Goal: Task Accomplishment & Management: Manage account settings

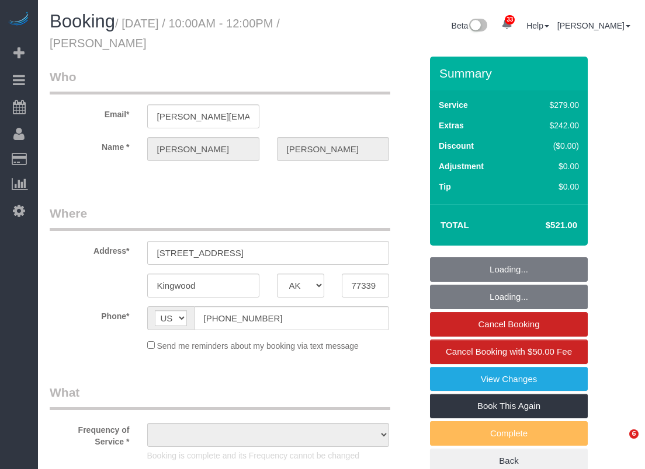
select select "[GEOGRAPHIC_DATA]"
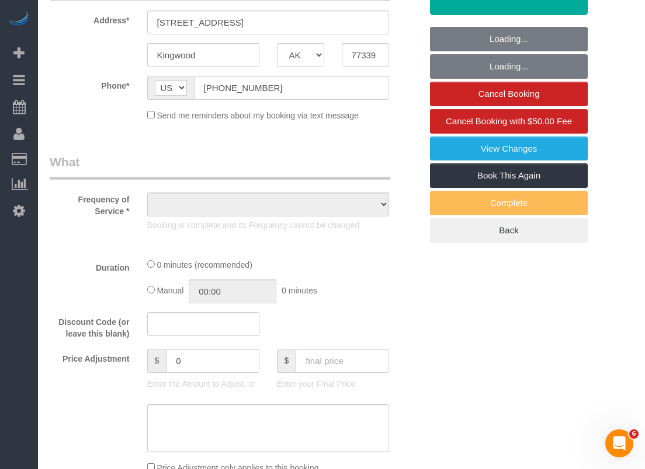
scroll to position [292, 0]
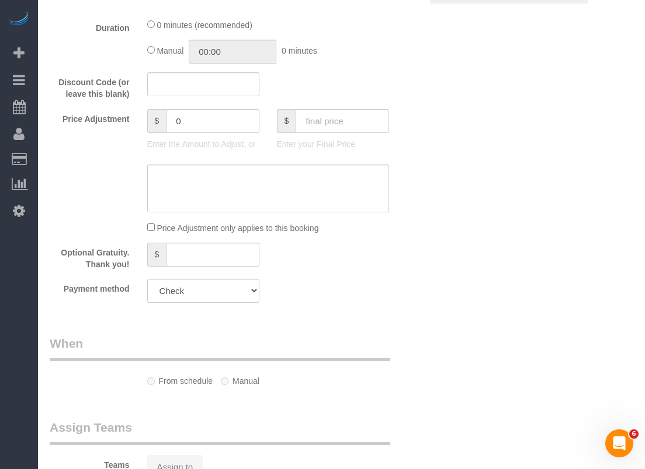
select select "object:9103"
select select "spot244"
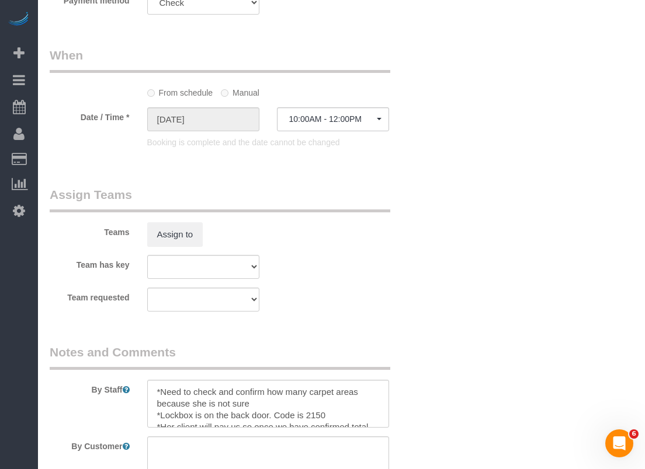
select select "object:9183"
select select "spot253"
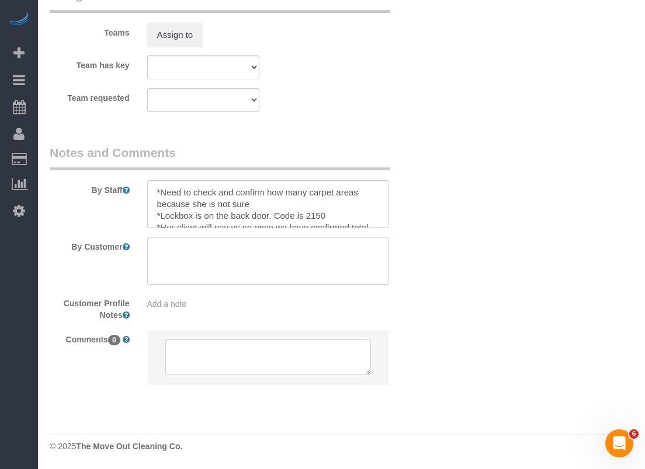
select select "3"
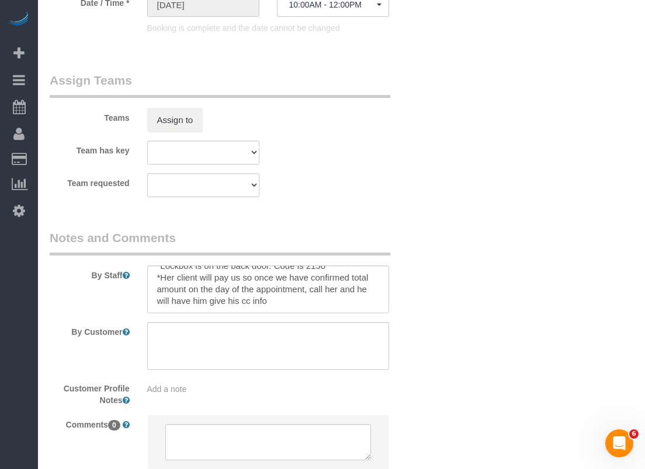
scroll to position [1000, 0]
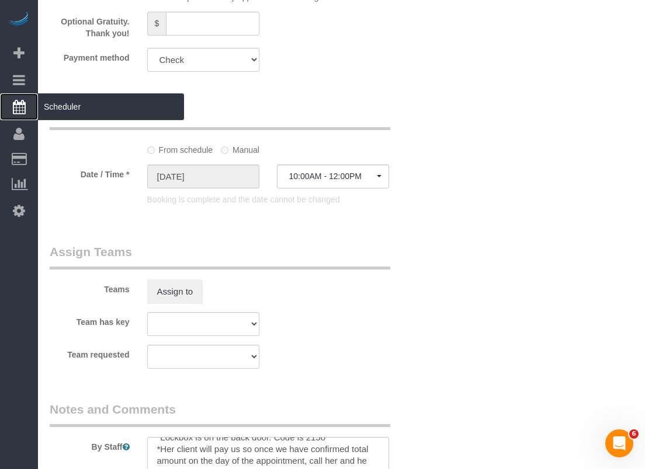
click at [52, 105] on span "Scheduler" at bounding box center [111, 106] width 146 height 27
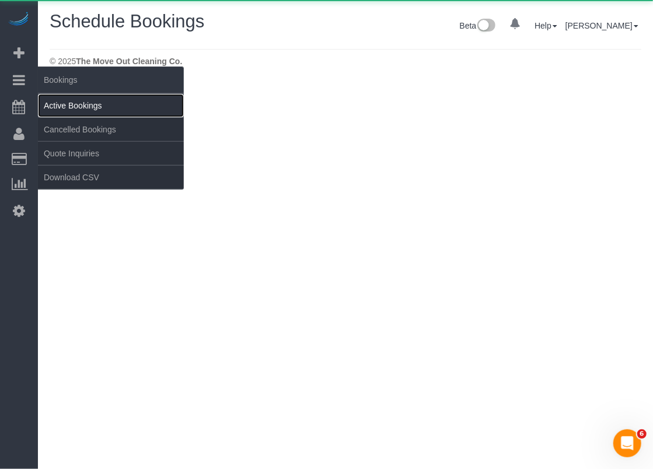
click at [55, 100] on link "Active Bookings" at bounding box center [111, 105] width 146 height 23
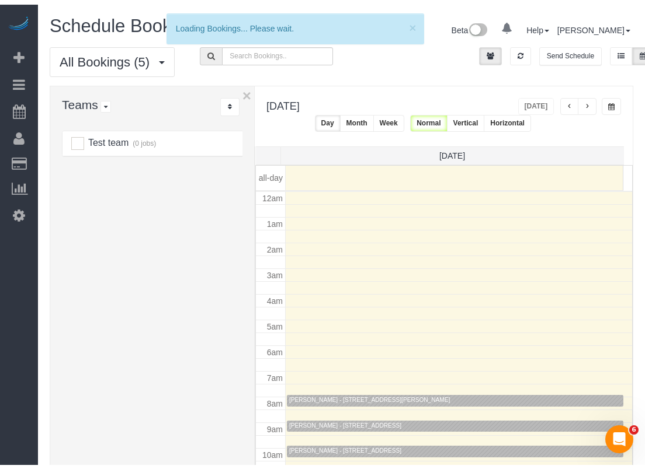
scroll to position [152, 0]
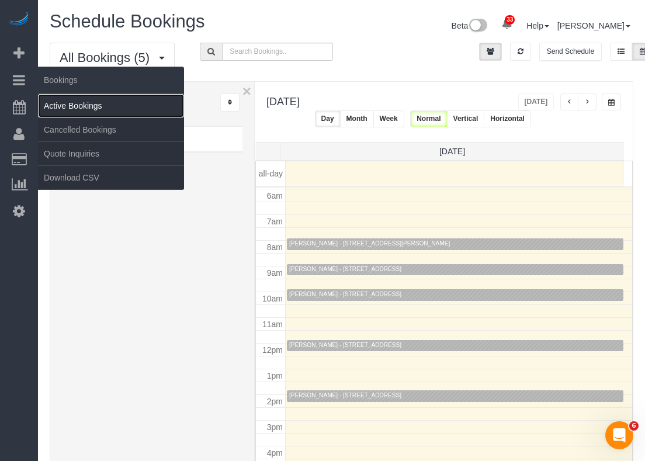
click at [55, 105] on link "Active Bookings" at bounding box center [111, 105] width 146 height 23
click at [56, 107] on link "Active Bookings" at bounding box center [111, 105] width 146 height 23
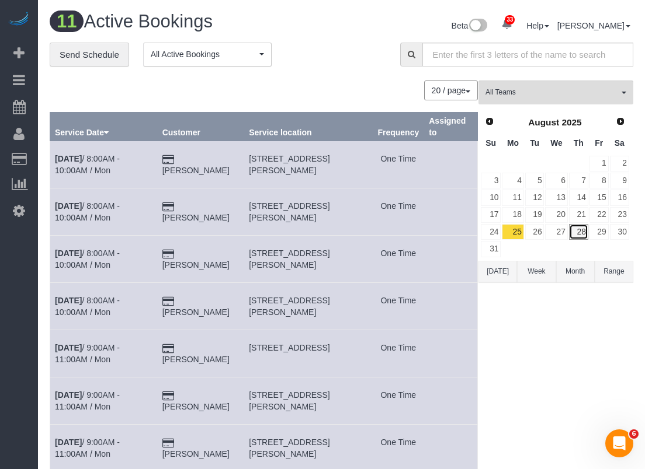
click at [584, 229] on link "28" at bounding box center [578, 232] width 19 height 16
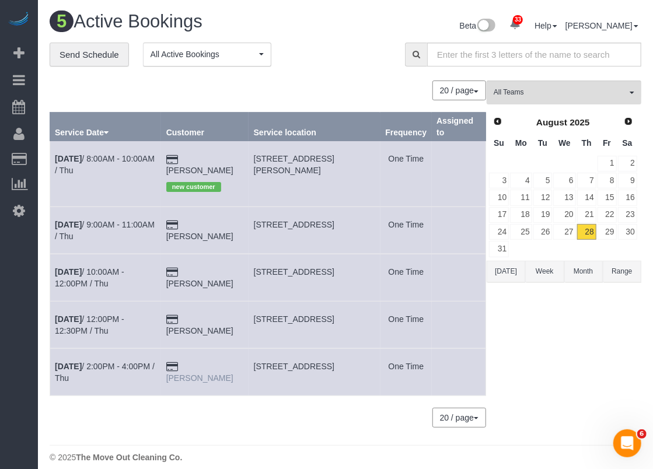
drag, startPoint x: 248, startPoint y: 356, endPoint x: 200, endPoint y: 349, distance: 48.9
click at [200, 349] on td "[PERSON_NAME]" at bounding box center [205, 372] width 88 height 47
drag, startPoint x: 256, startPoint y: 351, endPoint x: 370, endPoint y: 352, distance: 113.3
click at [370, 352] on td "[STREET_ADDRESS]" at bounding box center [315, 372] width 132 height 47
copy span "[STREET_ADDRESS]"
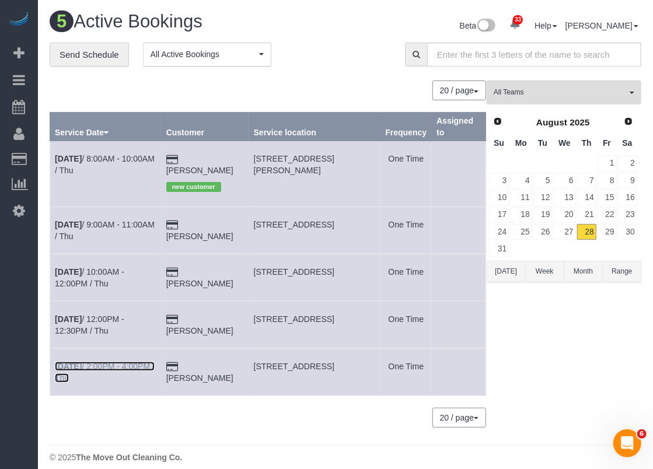
click at [103, 362] on link "[DATE] 2:00PM - 4:00PM / Thu" at bounding box center [105, 372] width 100 height 21
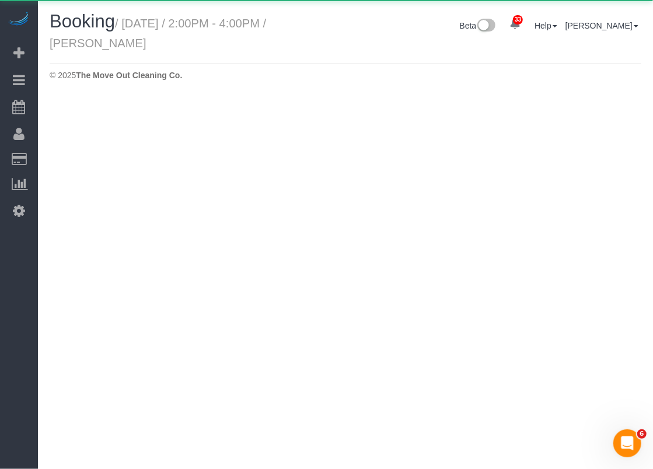
select select "[GEOGRAPHIC_DATA]"
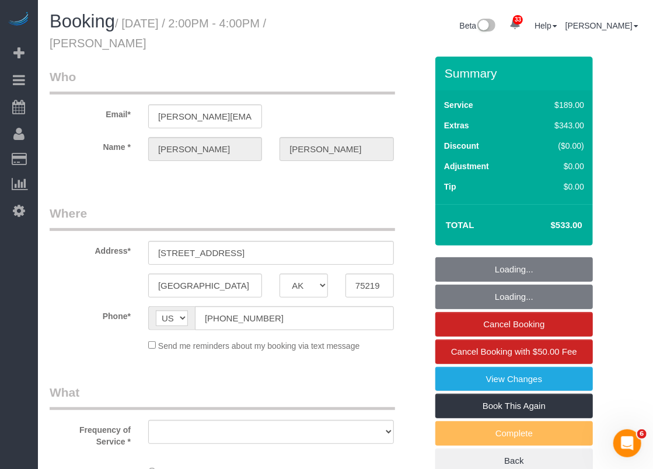
select select "object:10458"
select select "3"
select select "spot262"
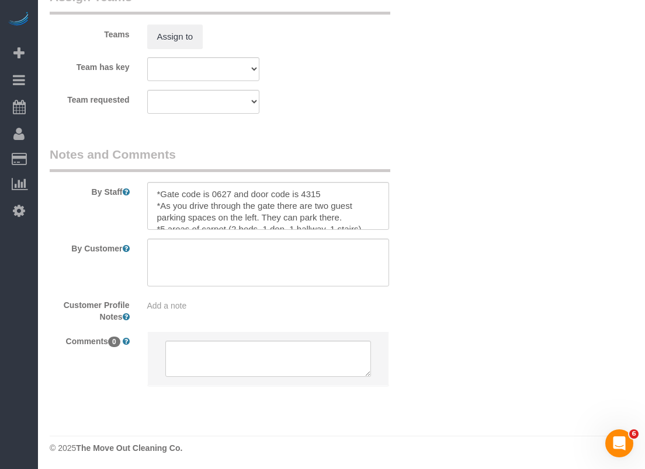
scroll to position [12, 0]
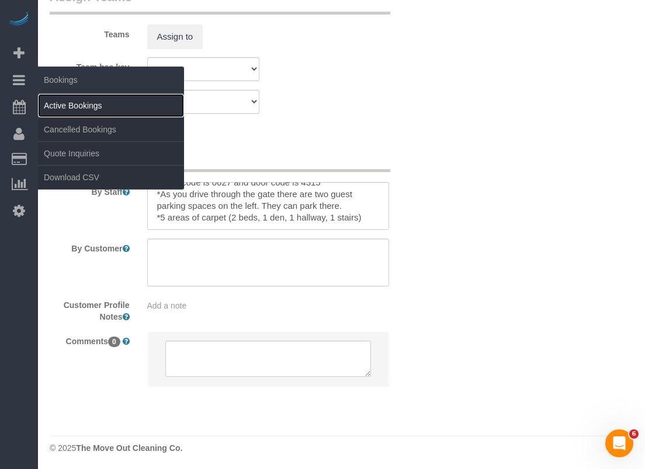
click at [52, 106] on link "Active Bookings" at bounding box center [111, 105] width 146 height 23
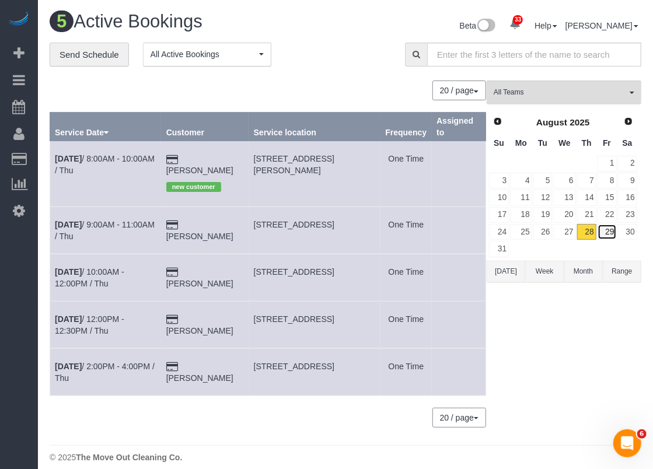
click at [612, 234] on link "29" at bounding box center [607, 232] width 19 height 16
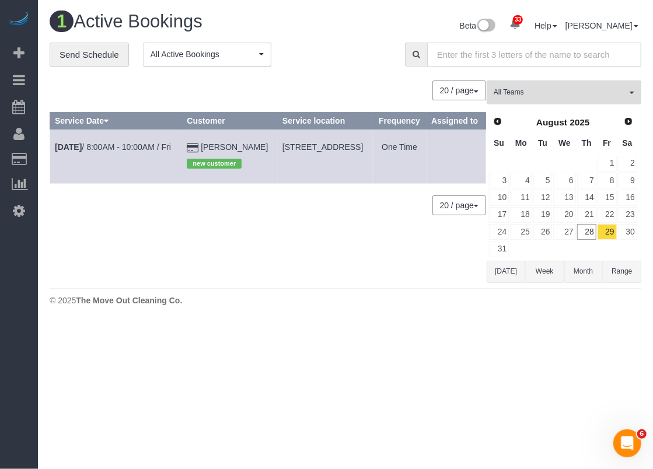
click at [500, 57] on input "text" at bounding box center [534, 55] width 214 height 24
paste input "[DOMAIN_NAME][EMAIL_ADDRESS][DOMAIN_NAME]"
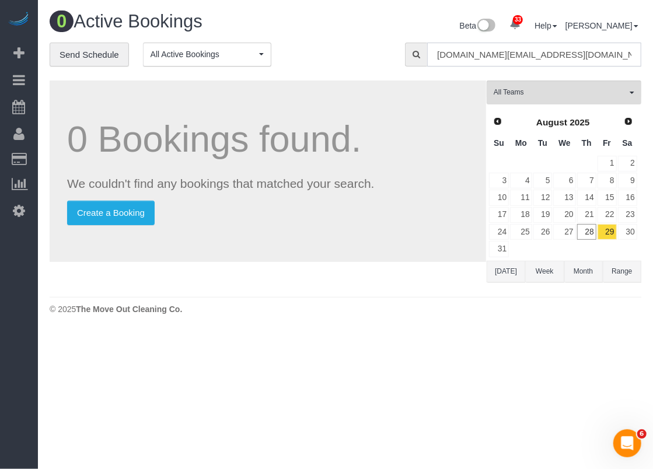
type input "[DOMAIN_NAME][EMAIL_ADDRESS][DOMAIN_NAME]"
click at [549, 51] on input "[DOMAIN_NAME][EMAIL_ADDRESS][DOMAIN_NAME]" at bounding box center [534, 55] width 214 height 24
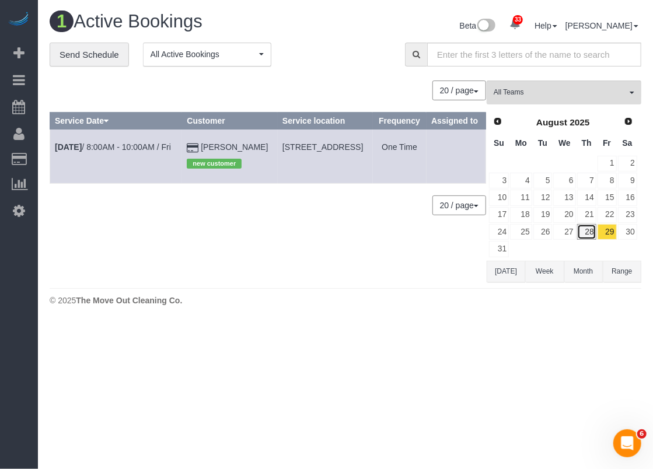
click at [589, 228] on link "28" at bounding box center [587, 232] width 19 height 16
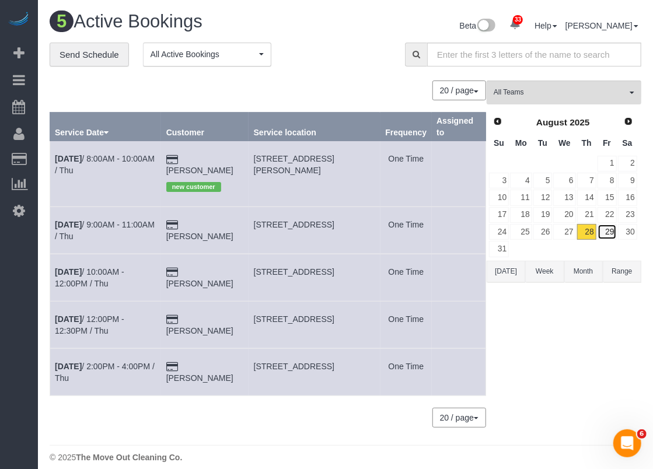
click at [616, 226] on link "29" at bounding box center [607, 232] width 19 height 16
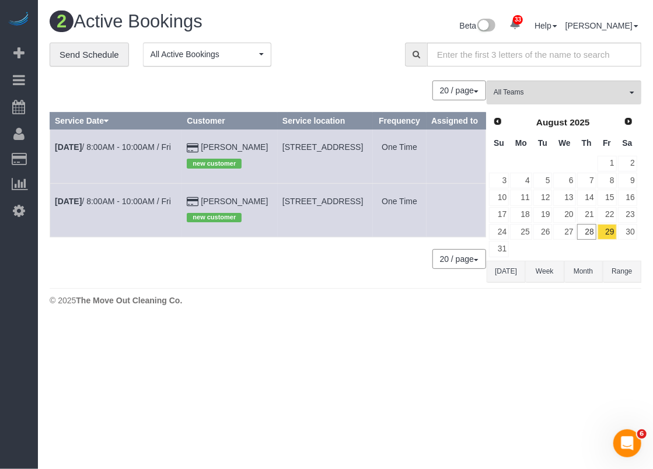
click at [147, 217] on td "[DATE] 8:00AM - 10:00AM / Fri" at bounding box center [116, 210] width 132 height 54
click at [146, 220] on td "[DATE] 8:00AM - 10:00AM / Fri" at bounding box center [116, 210] width 132 height 54
click at [147, 206] on link "[DATE] 8:00AM - 10:00AM / Fri" at bounding box center [113, 201] width 116 height 9
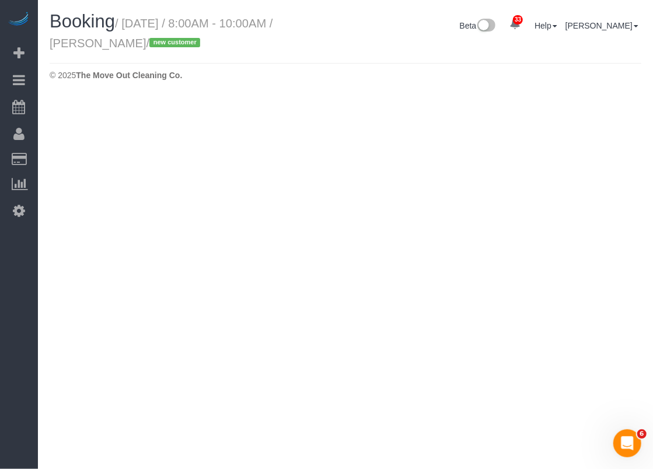
select select "[GEOGRAPHIC_DATA]"
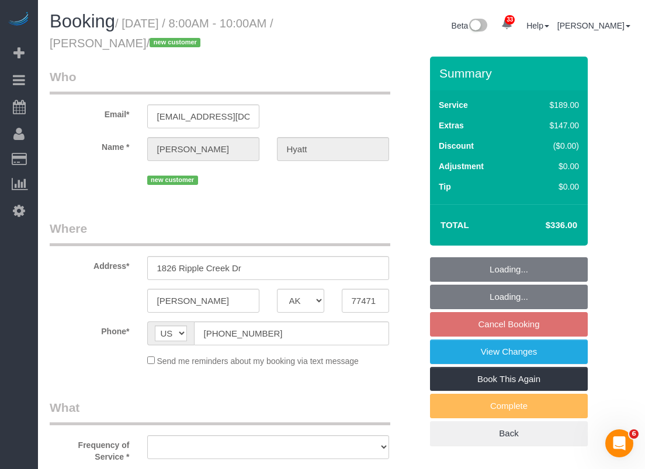
select select "object:11315"
select select "string:fspay-c660a010-0a6e-479f-9df5-e3db63bcf8c5"
select select "3"
select select "spot283"
select select "object:11393"
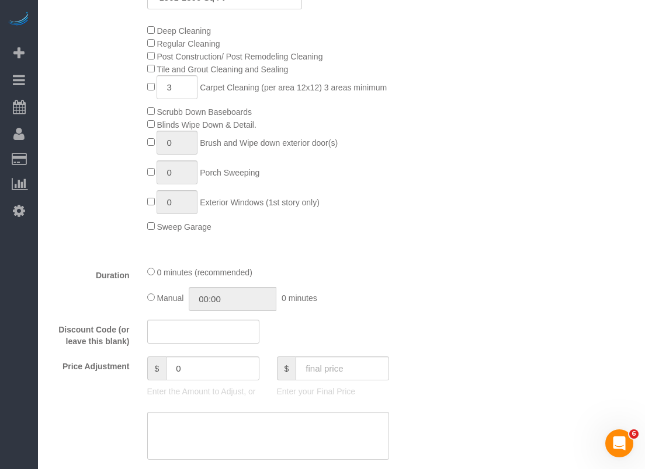
scroll to position [526, 0]
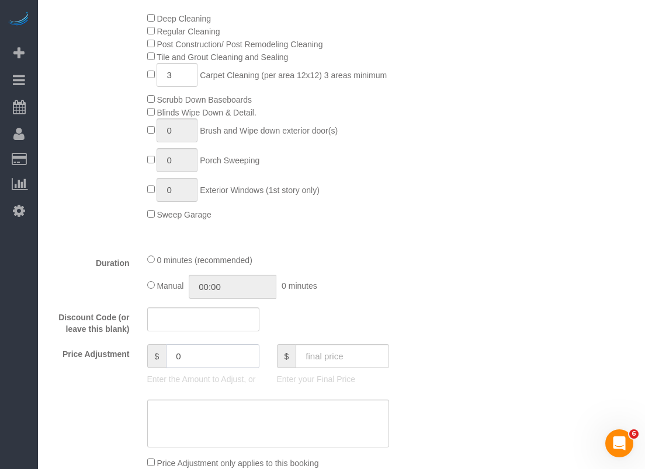
drag, startPoint x: 238, startPoint y: 361, endPoint x: 117, endPoint y: 350, distance: 121.9
click at [117, 350] on div "Price Adjustment $ 0 Enter the Amount to Adjust, or $ Enter your Final Price" at bounding box center [235, 368] width 389 height 47
type input "-174"
click at [342, 427] on textarea at bounding box center [268, 424] width 242 height 48
type textarea "$15 travel fee carpet cleaning only"
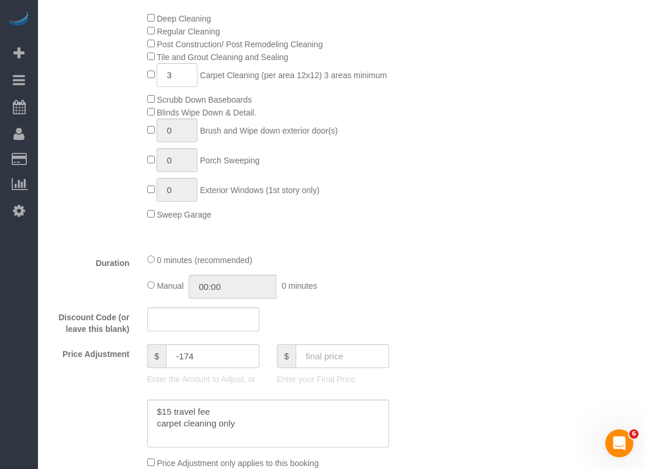
click at [395, 175] on div "Deep Cleaning Regular Cleaning Post Construction/ Post Remodeling Cleaning Tile…" at bounding box center [284, 116] width 292 height 209
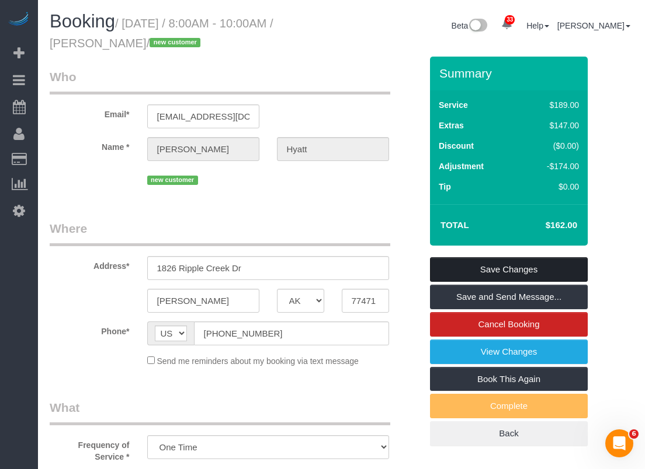
scroll to position [0, 0]
click at [486, 272] on link "Save Changes" at bounding box center [509, 270] width 158 height 25
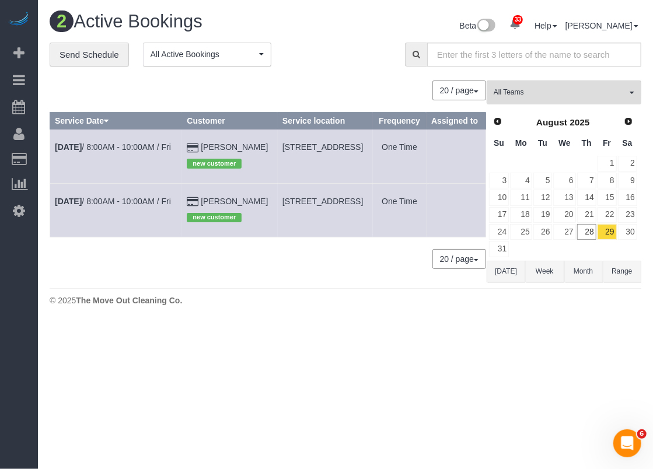
drag, startPoint x: 251, startPoint y: 222, endPoint x: 333, endPoint y: 218, distance: 82.5
click at [333, 218] on td "[STREET_ADDRESS]" at bounding box center [325, 210] width 95 height 54
copy span "[STREET_ADDRESS]"
click at [584, 224] on link "28" at bounding box center [587, 232] width 19 height 16
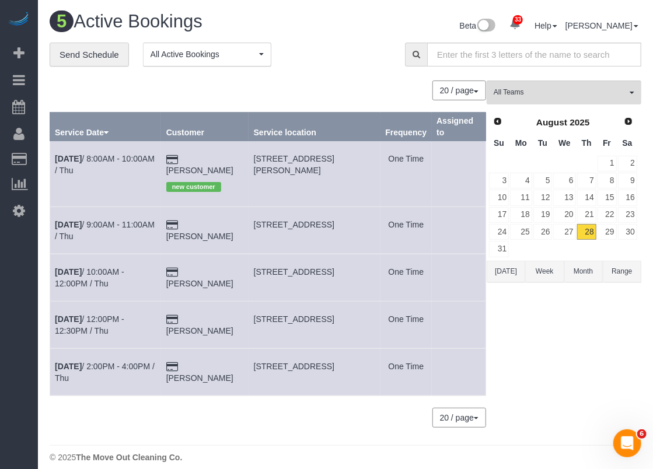
drag, startPoint x: 298, startPoint y: 173, endPoint x: 259, endPoint y: 161, distance: 41.2
click at [259, 161] on td "[STREET_ADDRESS][PERSON_NAME]" at bounding box center [315, 173] width 132 height 65
copy span "[STREET_ADDRESS][PERSON_NAME]"
click at [574, 232] on link "27" at bounding box center [565, 232] width 22 height 16
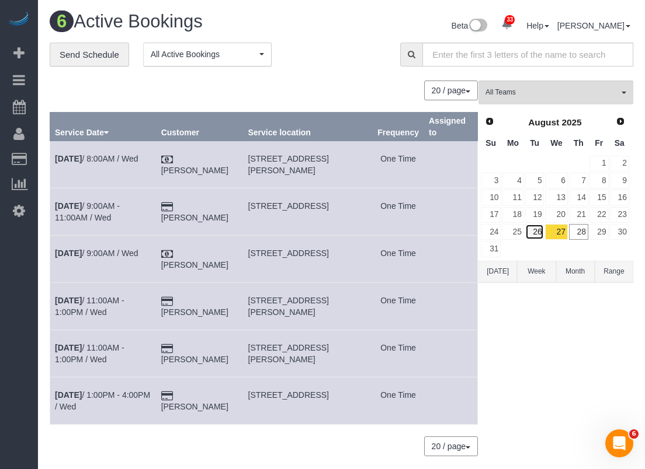
click at [535, 230] on link "26" at bounding box center [534, 232] width 19 height 16
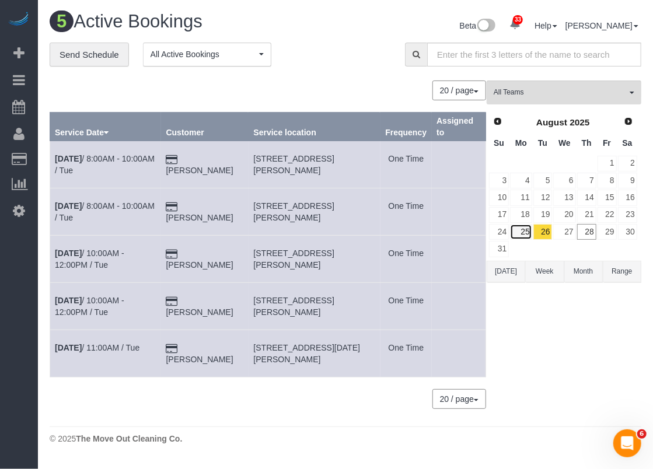
click at [523, 231] on link "25" at bounding box center [521, 232] width 22 height 16
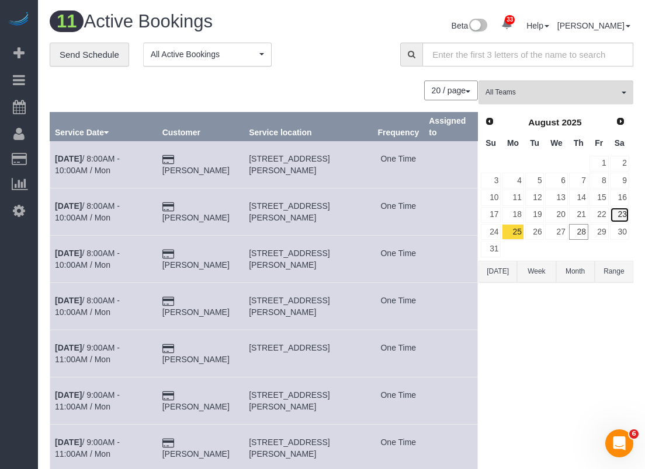
click at [625, 213] on link "23" at bounding box center [619, 215] width 19 height 16
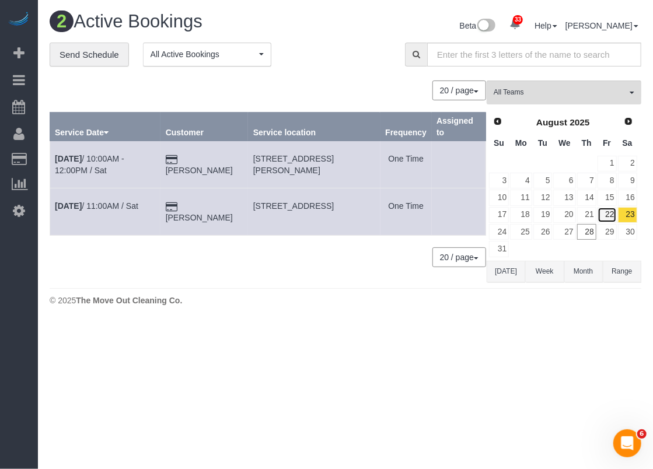
click at [603, 212] on link "22" at bounding box center [607, 215] width 19 height 16
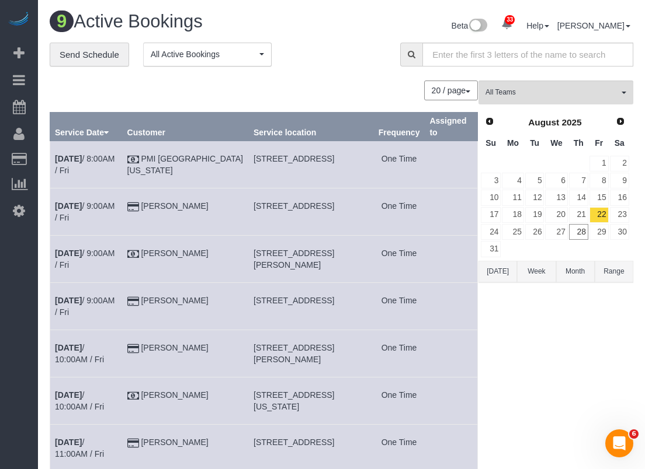
scroll to position [58, 0]
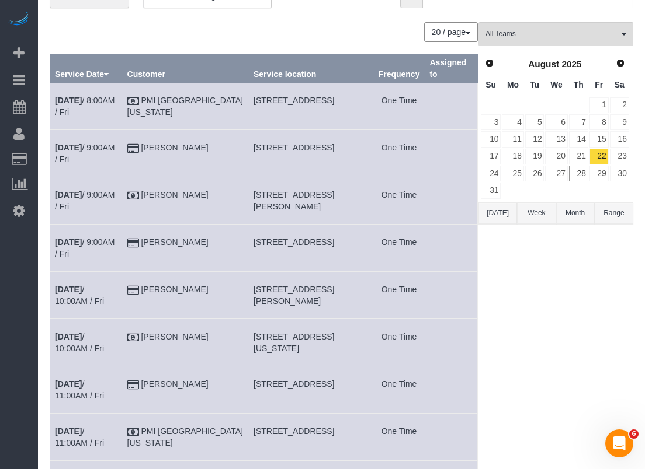
drag, startPoint x: 228, startPoint y: 335, endPoint x: 176, endPoint y: 342, distance: 52.4
click at [175, 342] on td "[PERSON_NAME]" at bounding box center [185, 342] width 126 height 47
click at [222, 352] on td "[PERSON_NAME]" at bounding box center [185, 342] width 126 height 47
drag, startPoint x: 227, startPoint y: 336, endPoint x: 169, endPoint y: 331, distance: 57.4
click at [169, 331] on td "[PERSON_NAME]" at bounding box center [185, 342] width 126 height 47
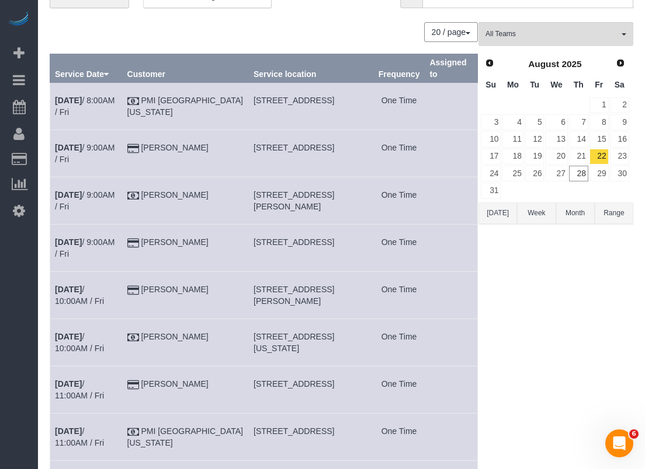
copy link "[PERSON_NAME]"
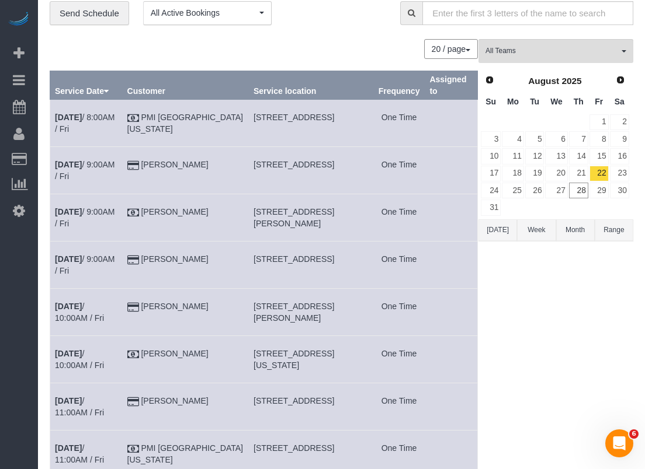
scroll to position [0, 0]
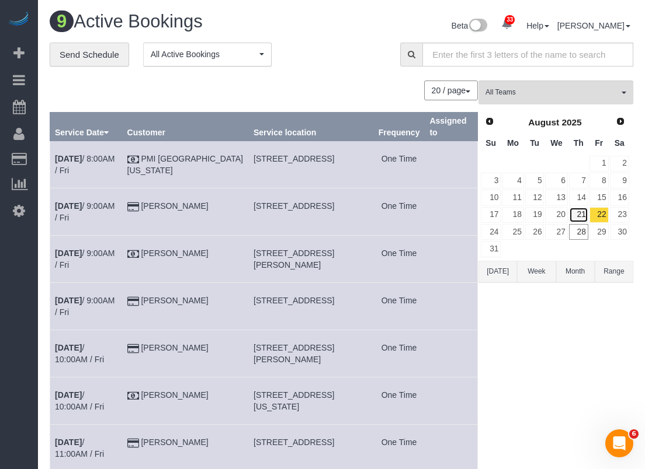
click at [578, 212] on link "21" at bounding box center [578, 215] width 19 height 16
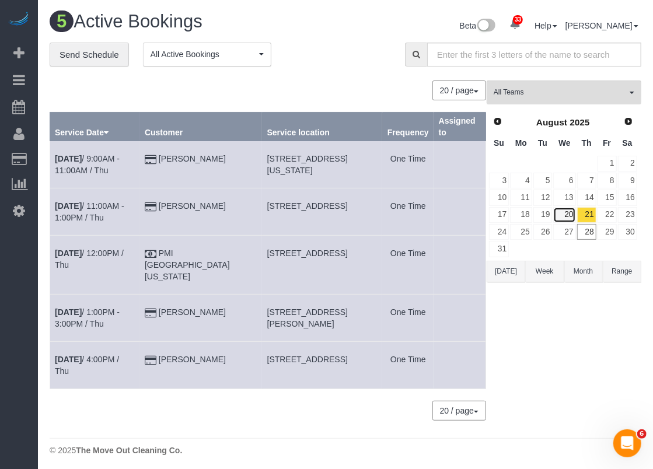
click at [566, 213] on link "20" at bounding box center [565, 215] width 22 height 16
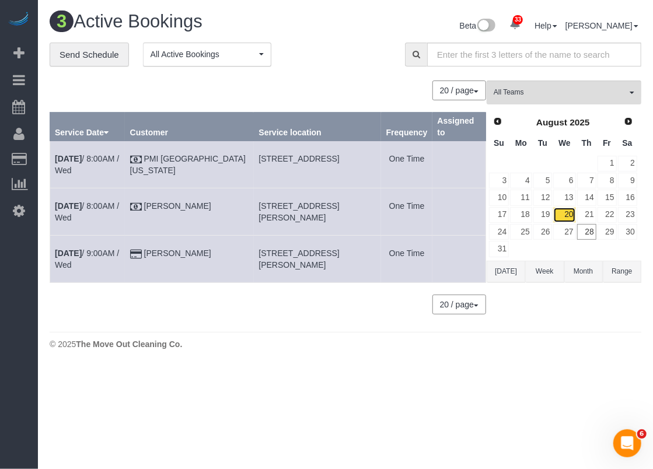
click at [569, 215] on link "20" at bounding box center [565, 215] width 22 height 16
click at [551, 212] on link "19" at bounding box center [543, 215] width 19 height 16
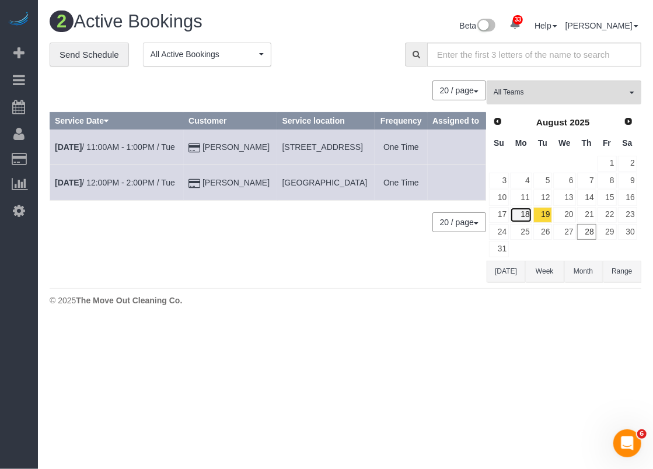
click at [531, 215] on link "18" at bounding box center [521, 215] width 22 height 16
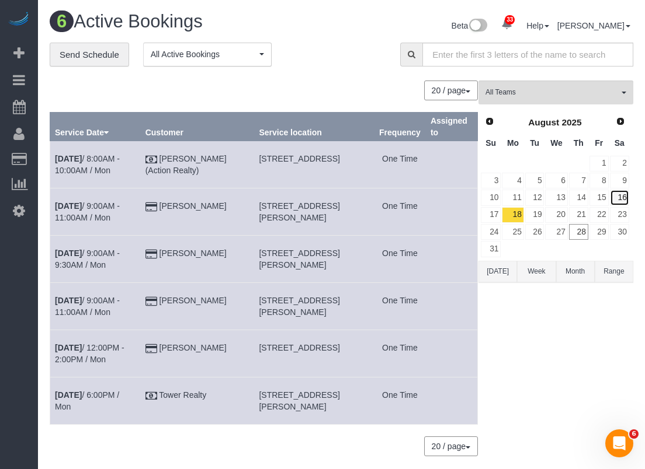
click at [621, 199] on link "16" at bounding box center [619, 198] width 19 height 16
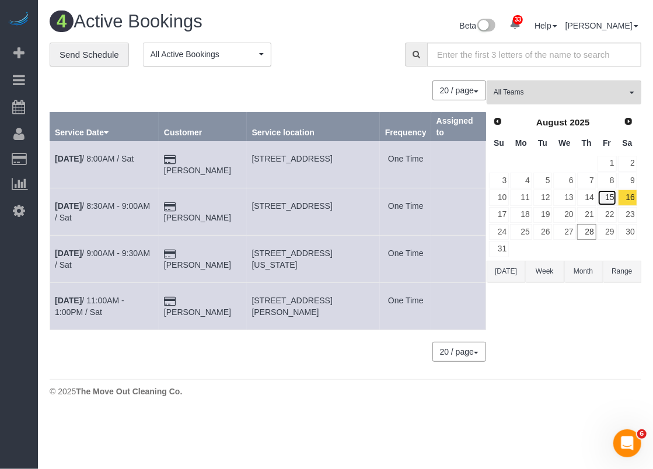
click at [612, 192] on link "15" at bounding box center [607, 198] width 19 height 16
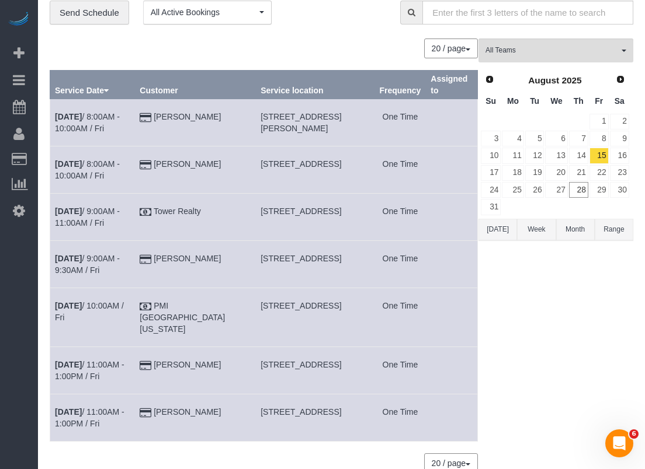
scroll to position [58, 0]
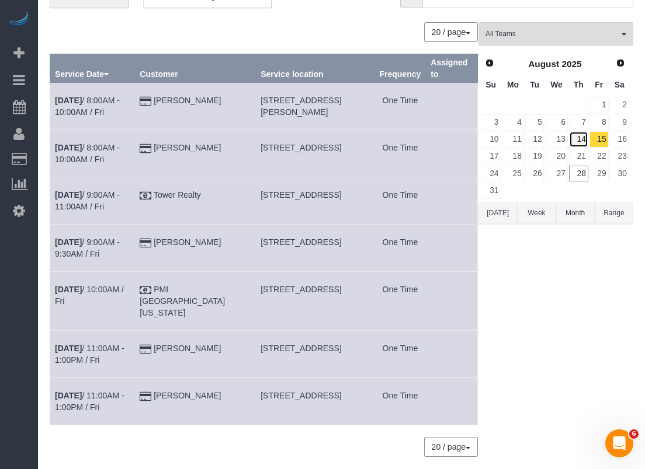
click at [579, 135] on link "14" at bounding box center [578, 139] width 19 height 16
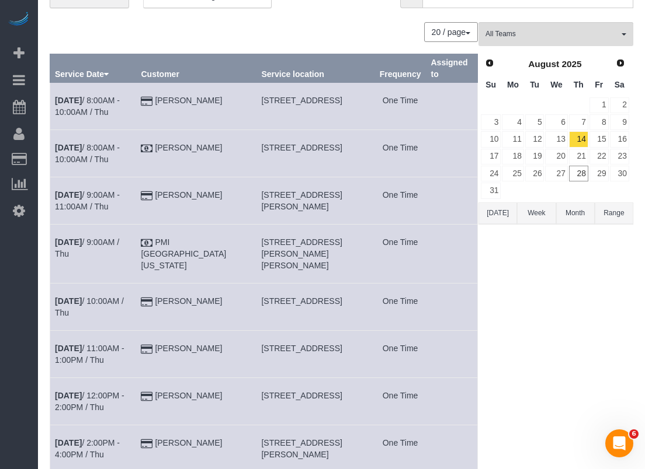
scroll to position [117, 0]
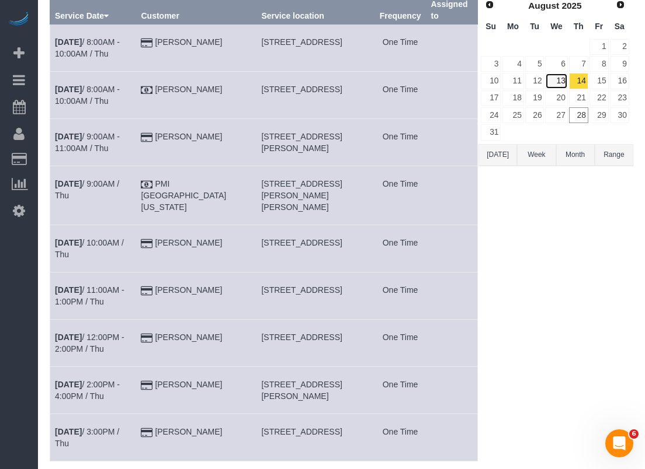
click at [559, 82] on link "13" at bounding box center [556, 81] width 22 height 16
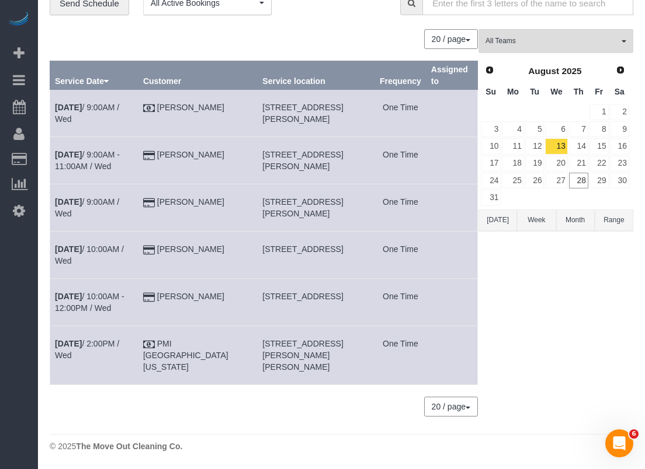
scroll to position [38, 0]
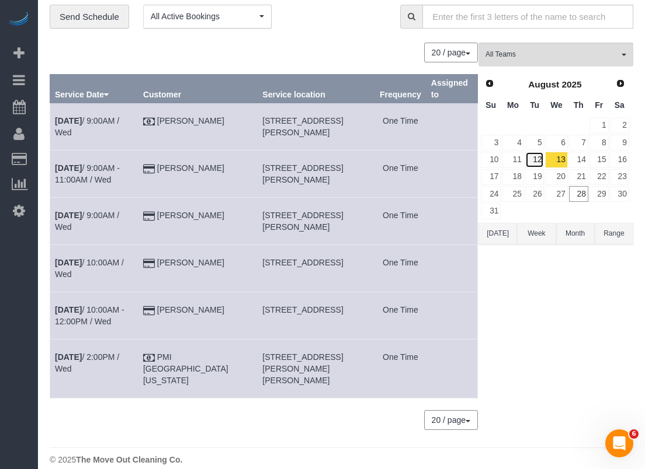
click at [542, 159] on link "12" at bounding box center [534, 160] width 19 height 16
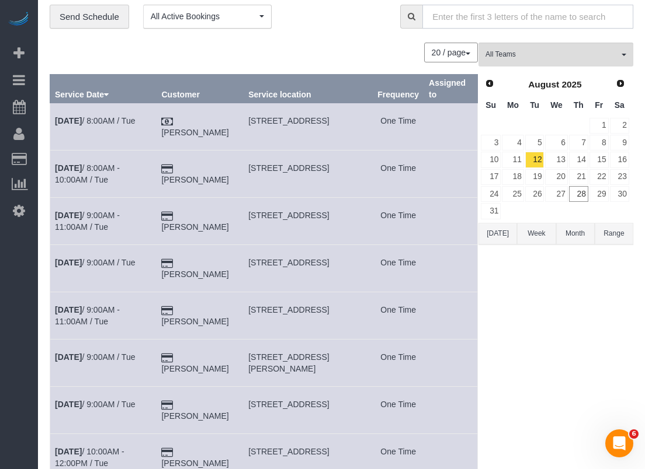
click at [450, 17] on input "text" at bounding box center [527, 17] width 211 height 24
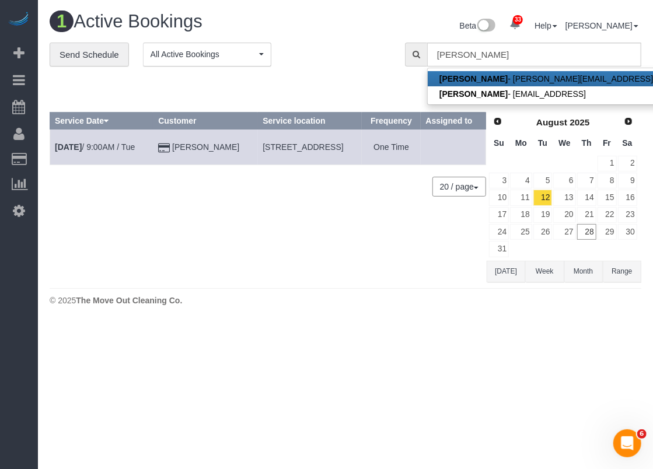
click at [485, 76] on strong "[PERSON_NAME]" at bounding box center [474, 78] width 68 height 9
type input "[EMAIL_ADDRESS][DOMAIN_NAME]"
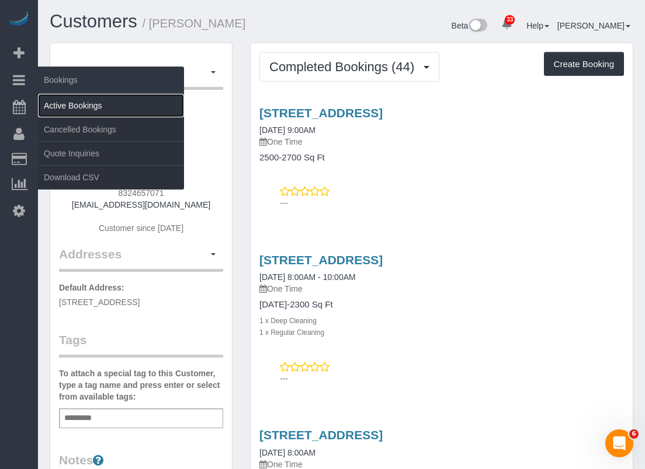
click at [57, 106] on link "Active Bookings" at bounding box center [111, 105] width 146 height 23
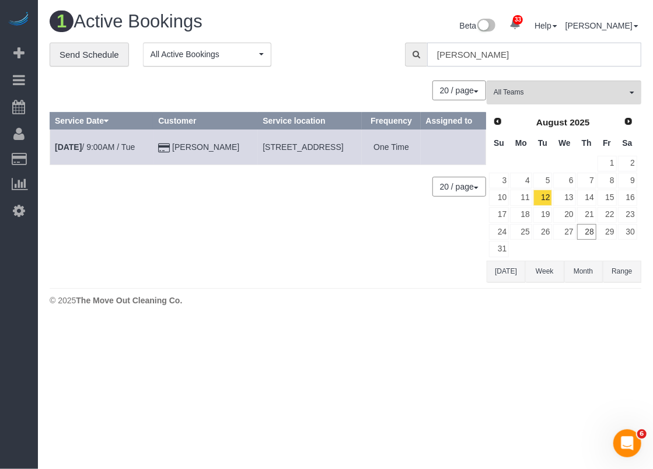
drag, startPoint x: 523, startPoint y: 54, endPoint x: 409, endPoint y: 53, distance: 113.9
click at [409, 53] on div "[PERSON_NAME]" at bounding box center [523, 55] width 236 height 24
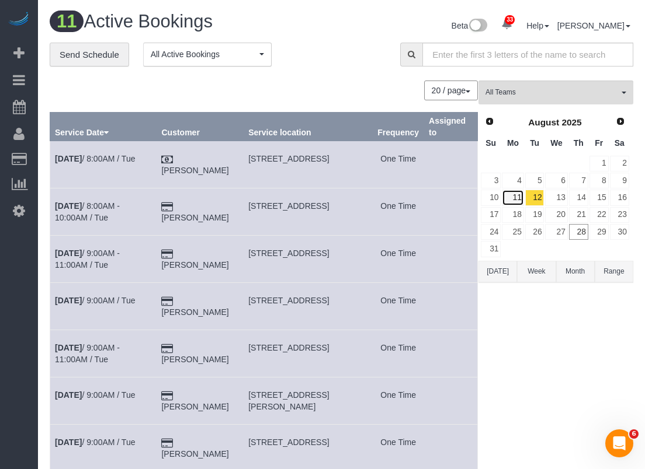
click at [513, 196] on link "11" at bounding box center [513, 198] width 22 height 16
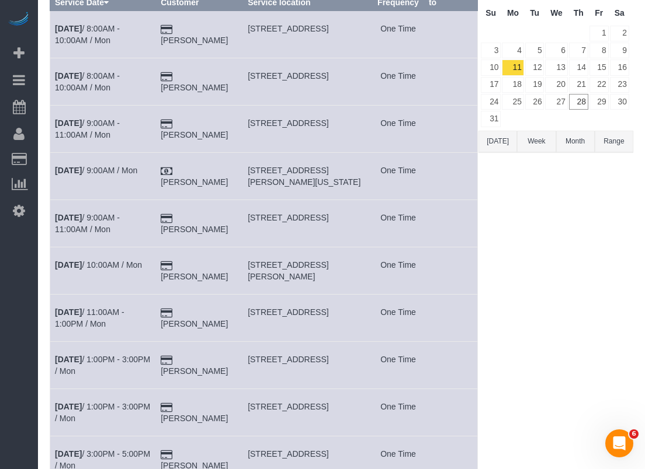
scroll to position [58, 0]
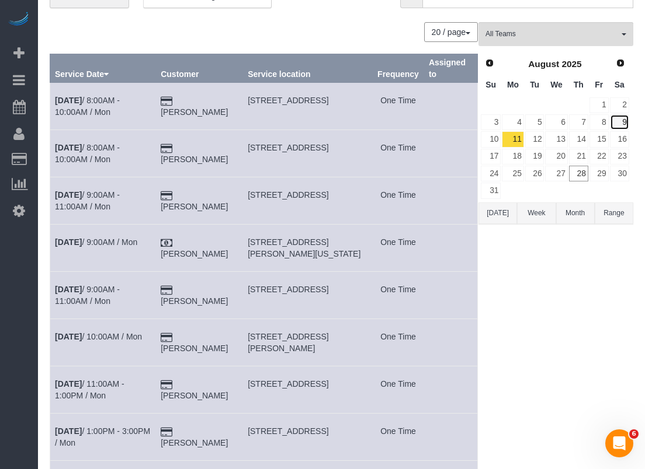
click at [626, 121] on link "9" at bounding box center [619, 122] width 19 height 16
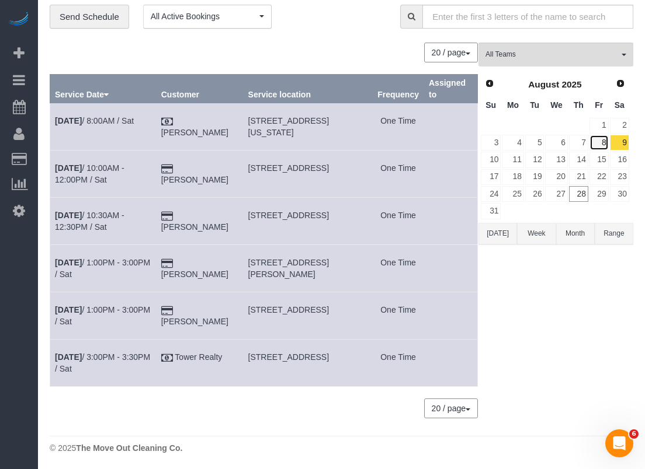
click at [594, 147] on link "8" at bounding box center [598, 143] width 19 height 16
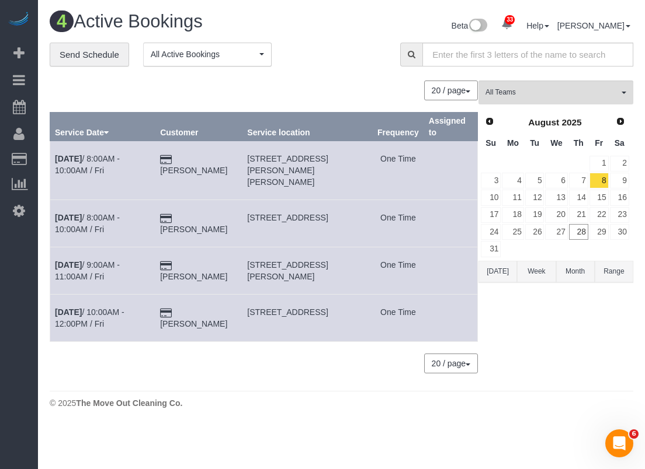
scroll to position [0, 0]
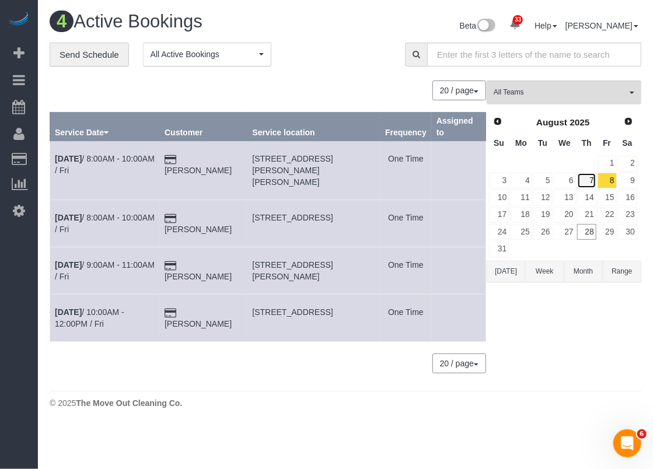
click at [589, 177] on link "7" at bounding box center [587, 181] width 19 height 16
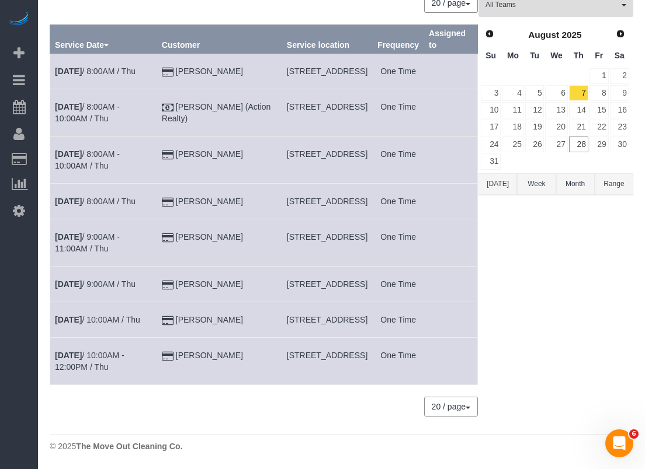
scroll to position [117, 0]
click at [564, 85] on link "6" at bounding box center [556, 93] width 22 height 16
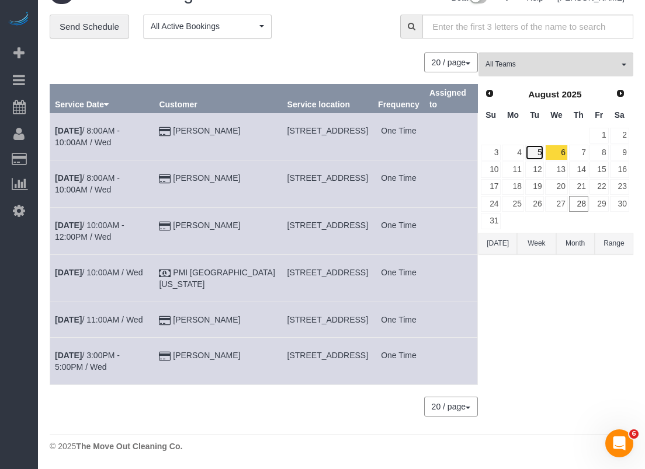
click at [538, 145] on link "5" at bounding box center [534, 153] width 19 height 16
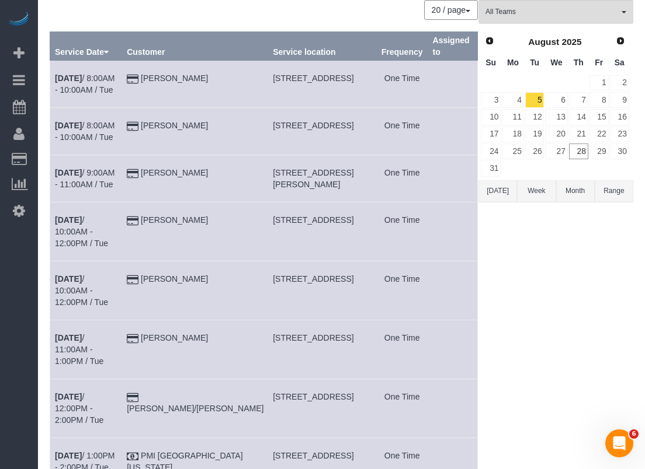
scroll to position [96, 0]
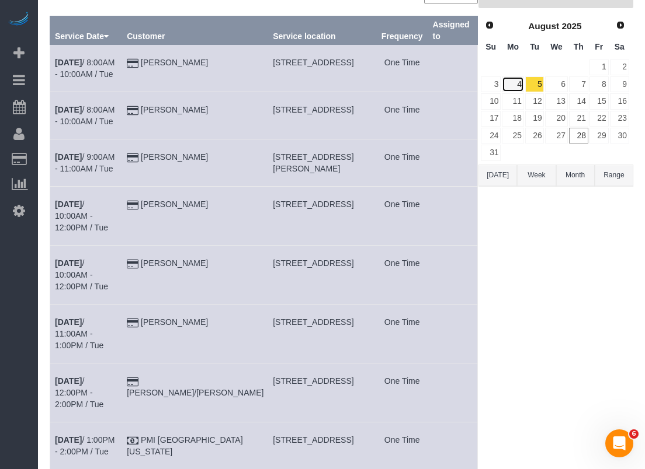
click at [517, 81] on link "4" at bounding box center [513, 84] width 22 height 16
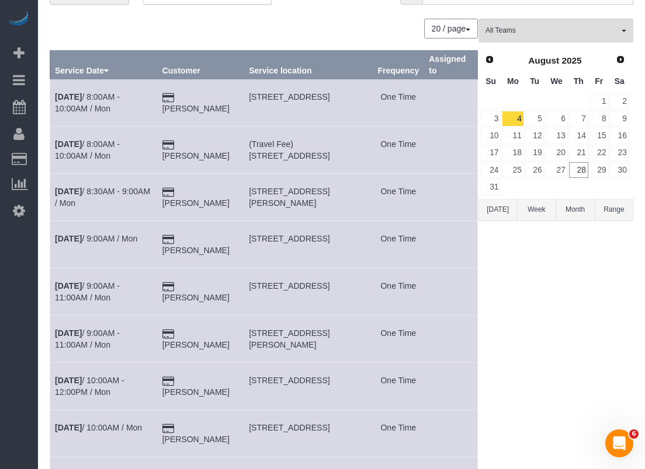
scroll to position [38, 0]
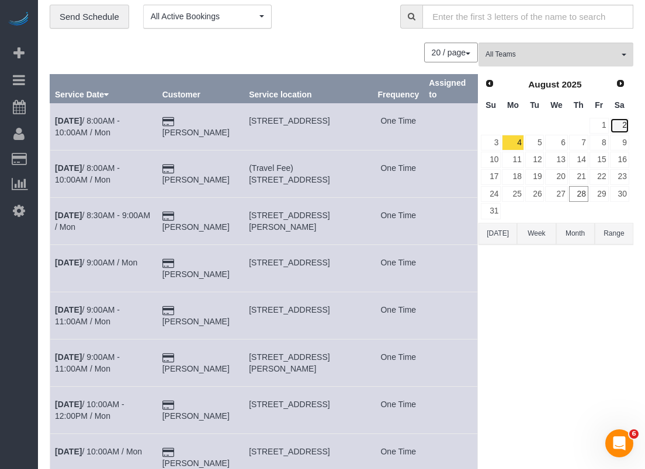
click at [628, 123] on link "2" at bounding box center [619, 126] width 19 height 16
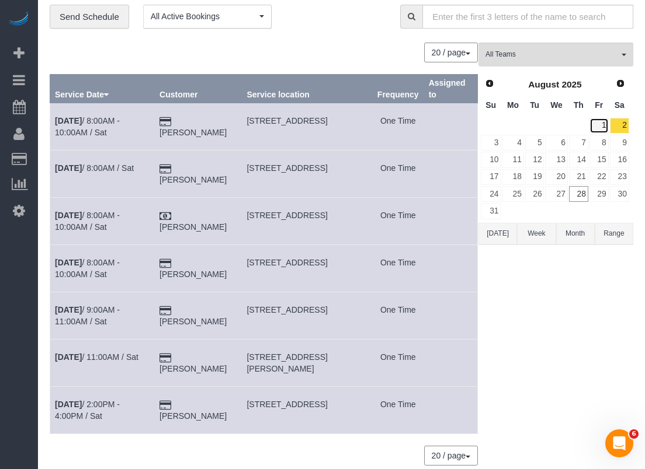
click at [598, 126] on link "1" at bounding box center [598, 126] width 19 height 16
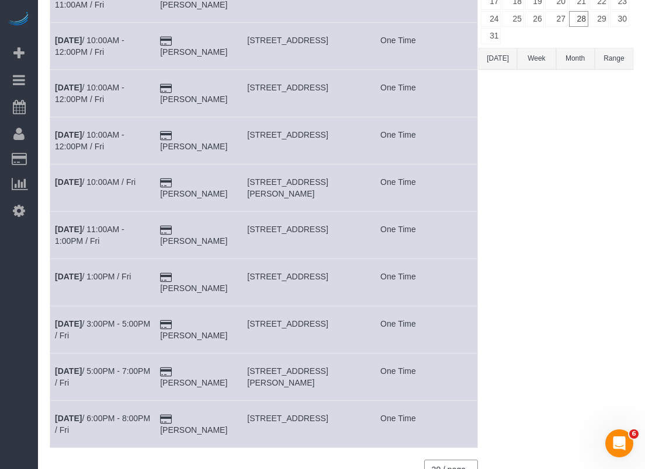
scroll to position [0, 0]
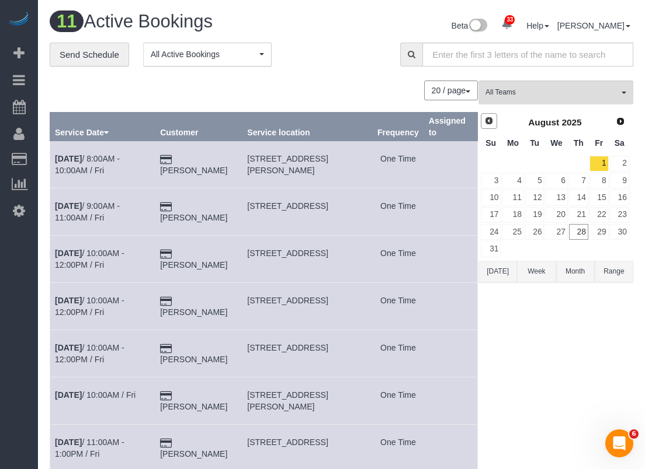
click at [488, 116] on span "Prev" at bounding box center [488, 120] width 9 height 9
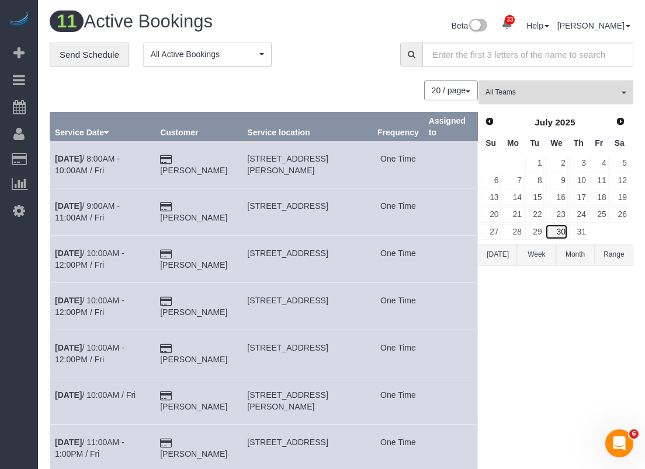
click at [560, 234] on link "30" at bounding box center [556, 232] width 22 height 16
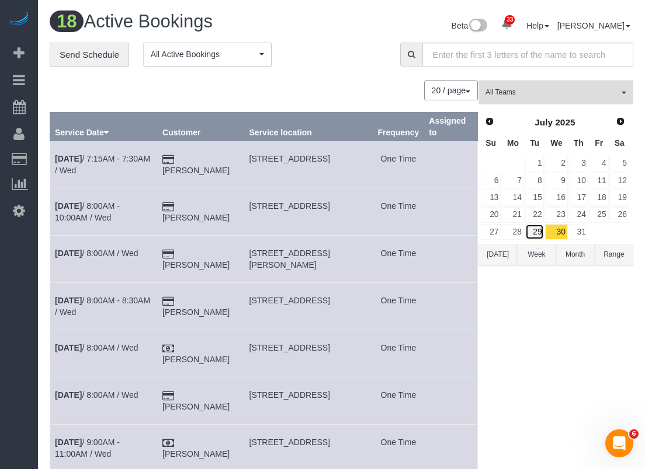
click at [538, 232] on link "29" at bounding box center [534, 232] width 19 height 16
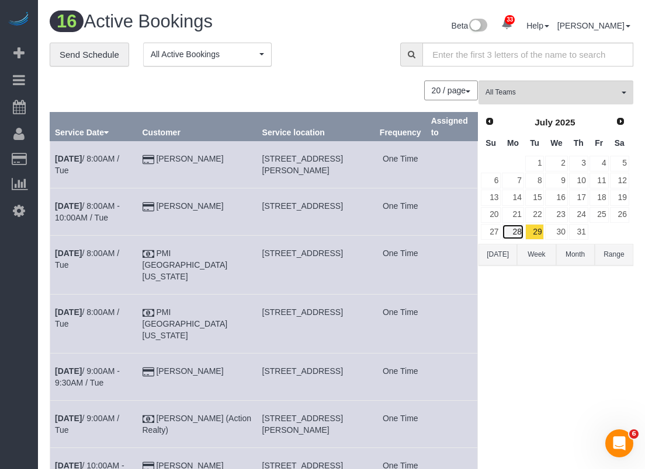
click at [517, 228] on link "28" at bounding box center [513, 232] width 22 height 16
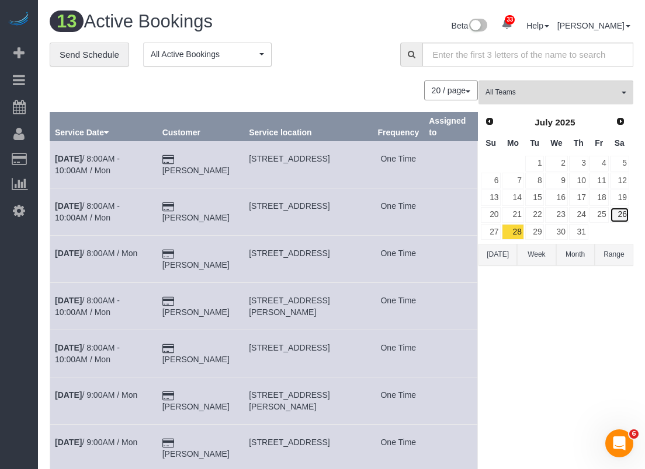
click at [624, 208] on link "26" at bounding box center [619, 215] width 19 height 16
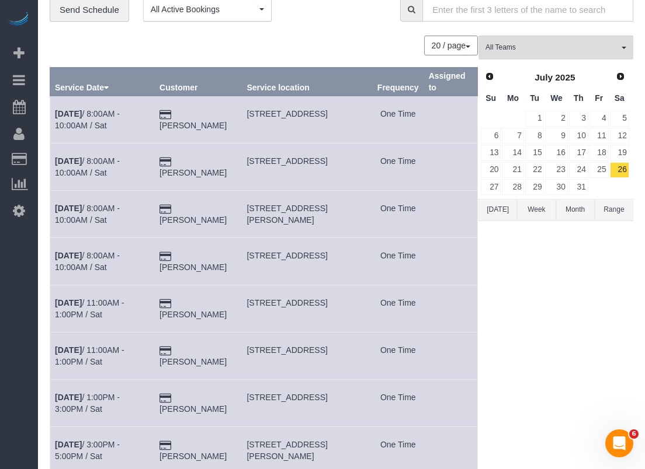
scroll to position [117, 0]
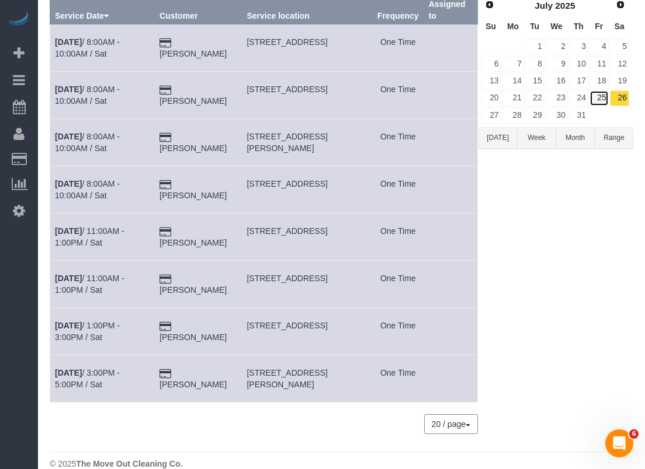
click at [604, 98] on link "25" at bounding box center [598, 99] width 19 height 16
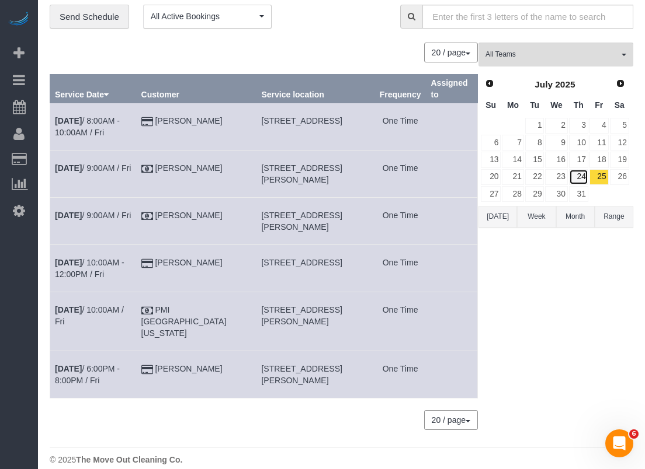
click at [579, 178] on link "24" at bounding box center [578, 177] width 19 height 16
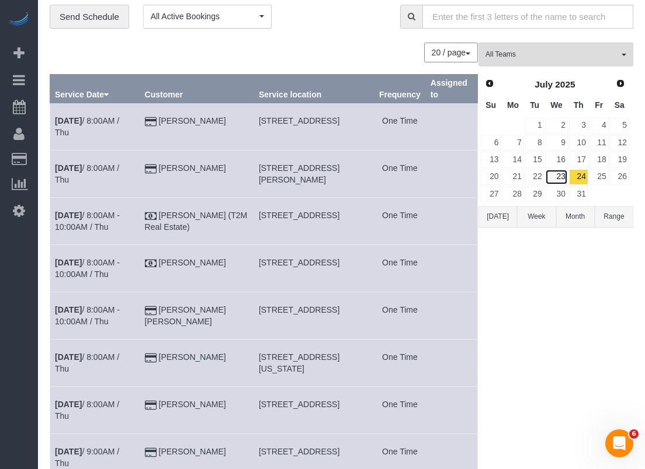
click at [564, 174] on link "23" at bounding box center [556, 177] width 22 height 16
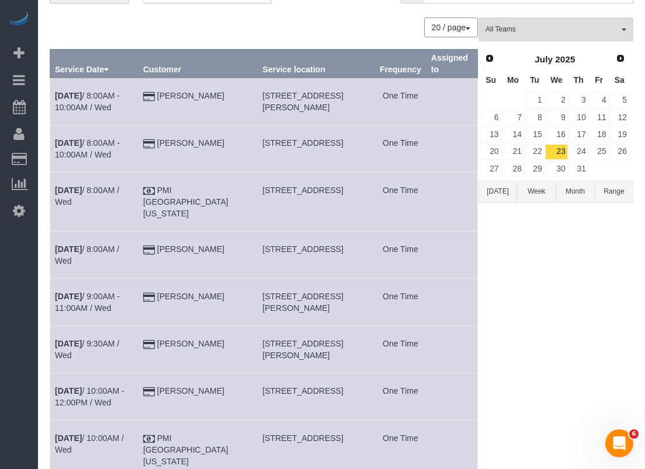
scroll to position [4, 0]
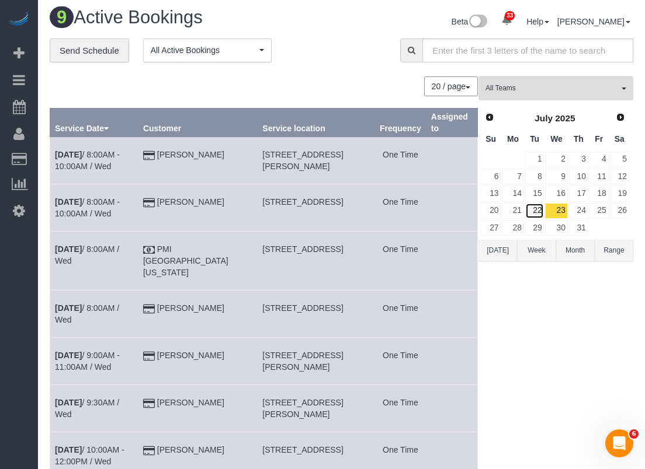
click at [540, 204] on link "22" at bounding box center [534, 211] width 19 height 16
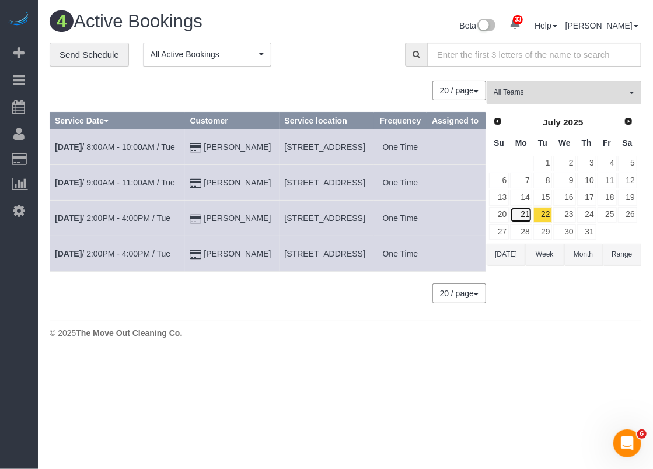
click at [530, 214] on link "21" at bounding box center [521, 215] width 22 height 16
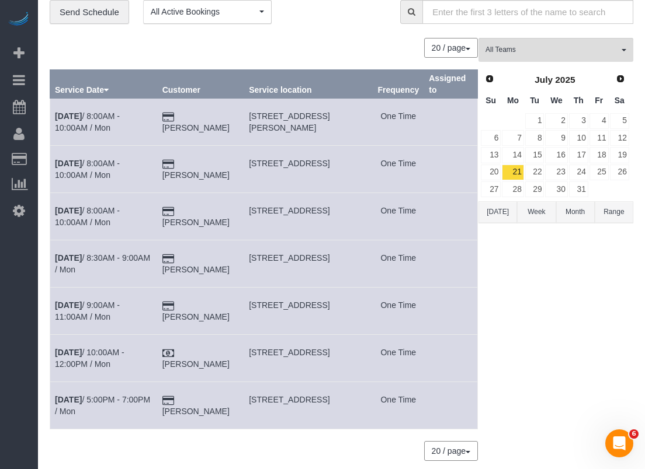
scroll to position [58, 0]
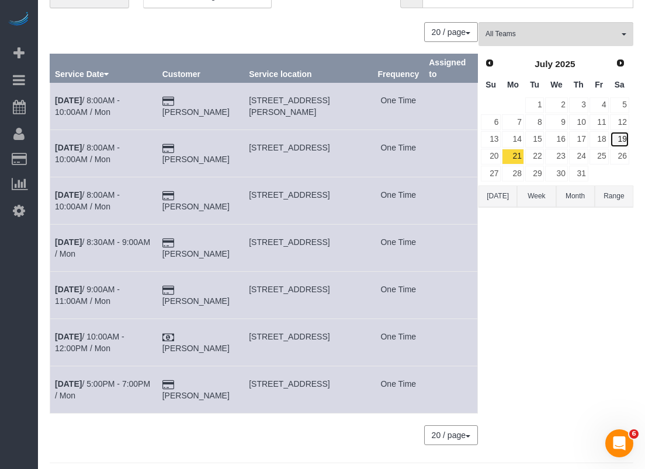
click at [626, 139] on link "19" at bounding box center [619, 139] width 19 height 16
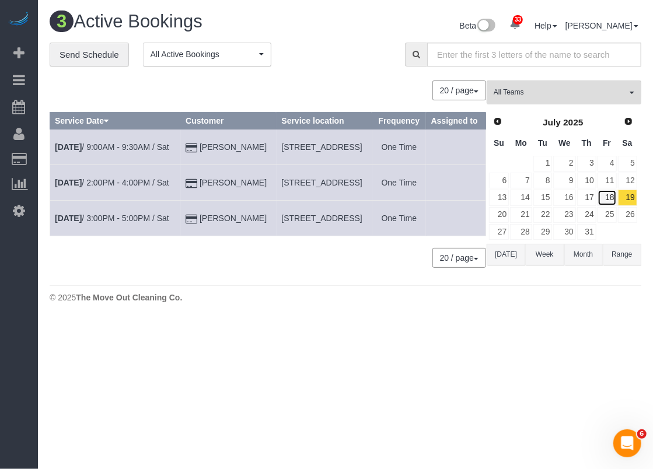
click at [610, 199] on link "18" at bounding box center [607, 198] width 19 height 16
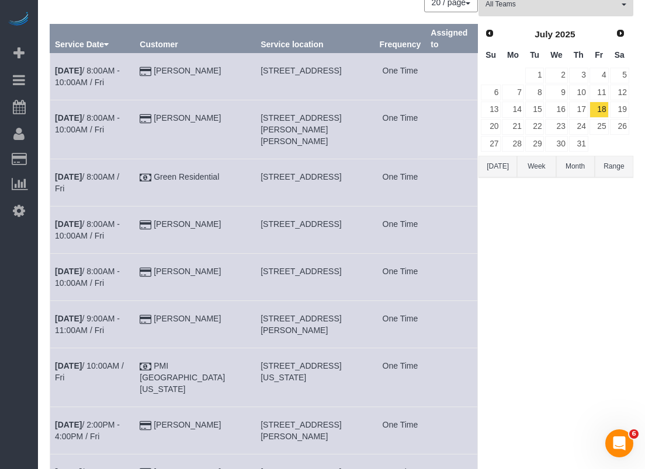
scroll to position [117, 0]
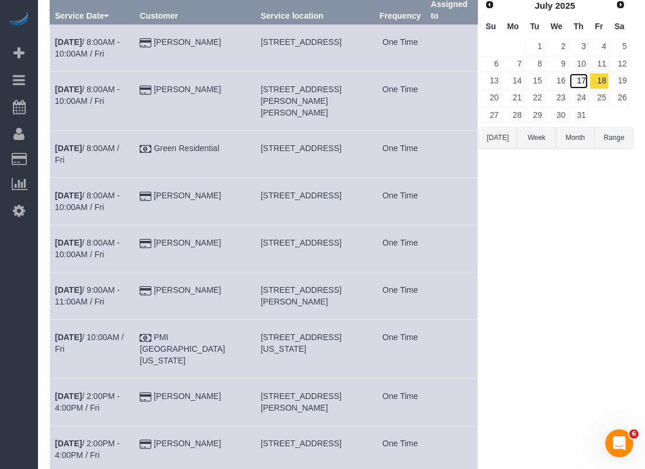
click at [585, 78] on link "17" at bounding box center [578, 81] width 19 height 16
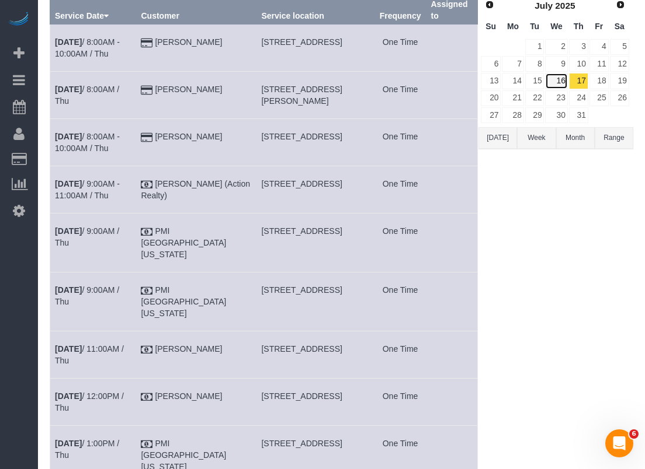
click at [562, 80] on link "16" at bounding box center [556, 81] width 22 height 16
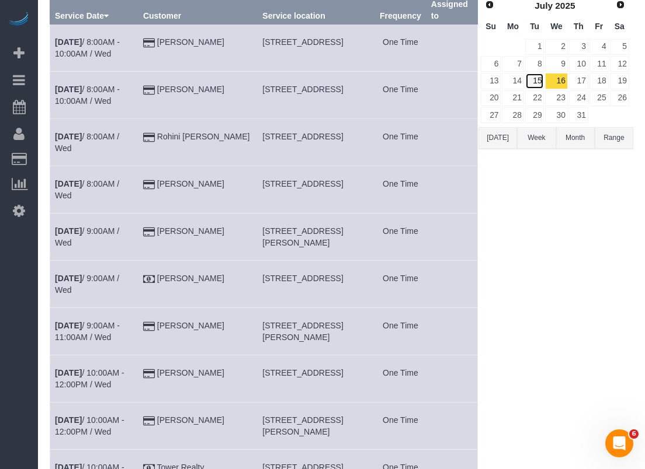
click at [536, 78] on link "15" at bounding box center [534, 81] width 19 height 16
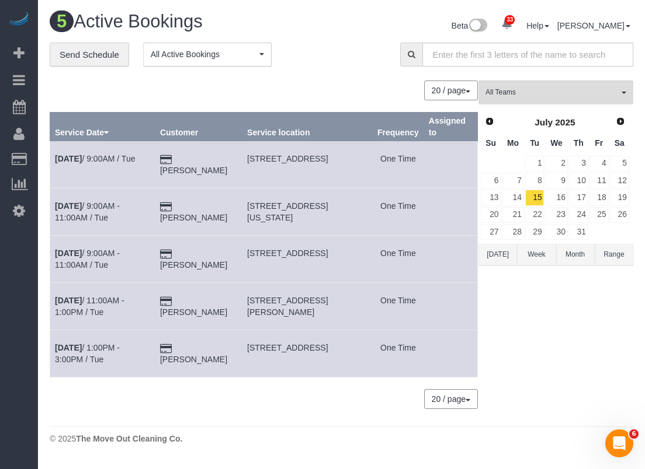
scroll to position [0, 0]
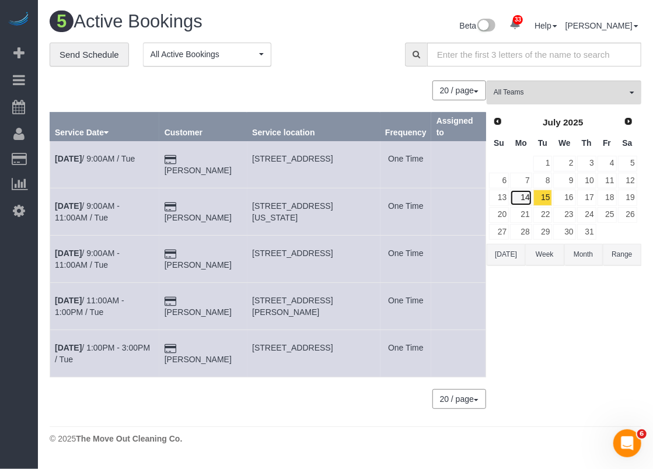
click at [526, 197] on link "14" at bounding box center [521, 198] width 22 height 16
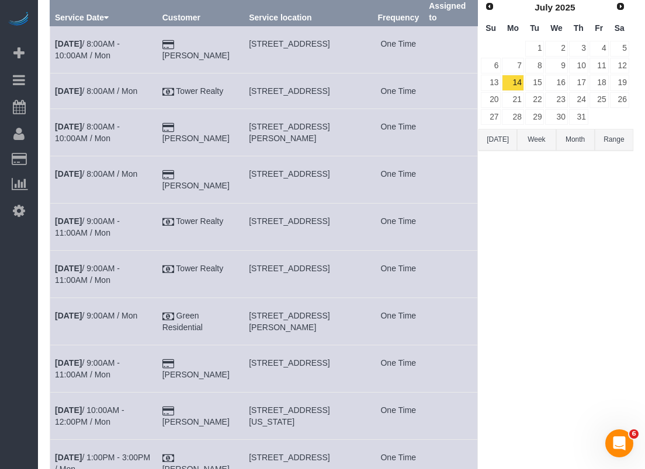
scroll to position [58, 0]
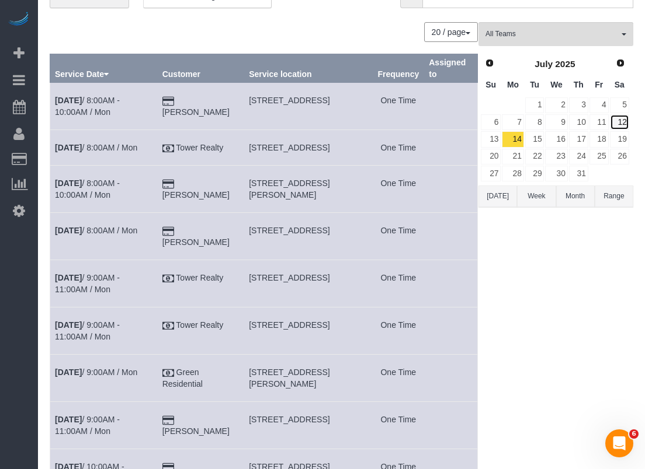
click at [622, 124] on link "12" at bounding box center [619, 122] width 19 height 16
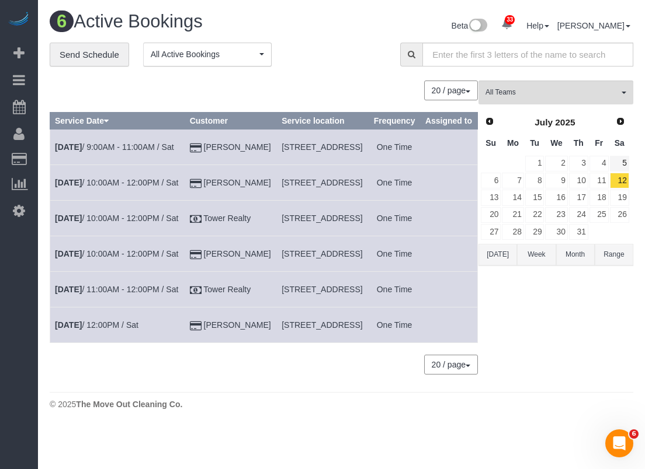
scroll to position [38, 0]
click at [597, 173] on link "11" at bounding box center [598, 181] width 19 height 16
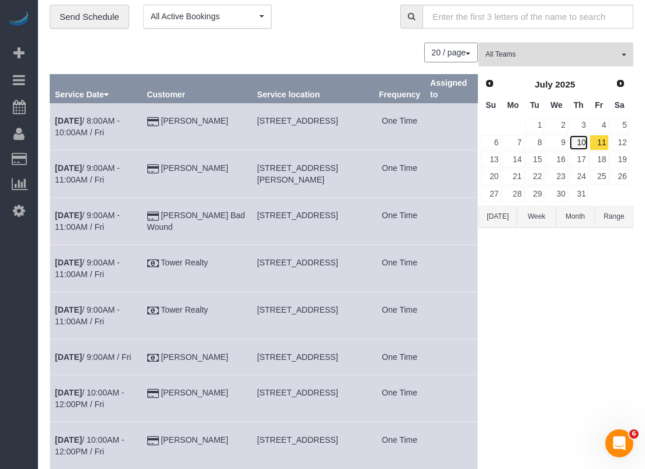
click at [583, 145] on link "10" at bounding box center [578, 143] width 19 height 16
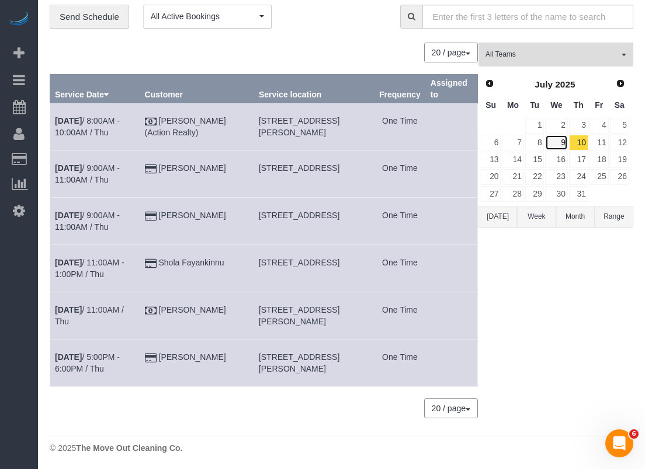
click at [562, 144] on link "9" at bounding box center [556, 143] width 22 height 16
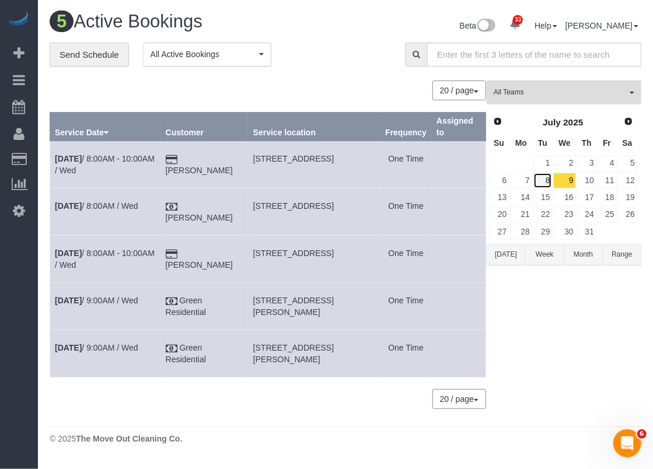
click at [546, 181] on link "8" at bounding box center [543, 181] width 19 height 16
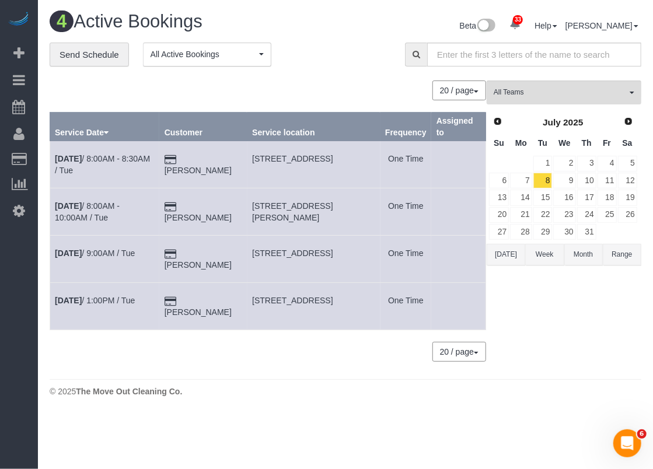
drag, startPoint x: 208, startPoint y: 266, endPoint x: 178, endPoint y: 256, distance: 32.1
click at [178, 254] on td "[PERSON_NAME]" at bounding box center [203, 259] width 88 height 47
copy link "[PERSON_NAME]"
click at [76, 251] on b "[DATE]" at bounding box center [68, 253] width 27 height 9
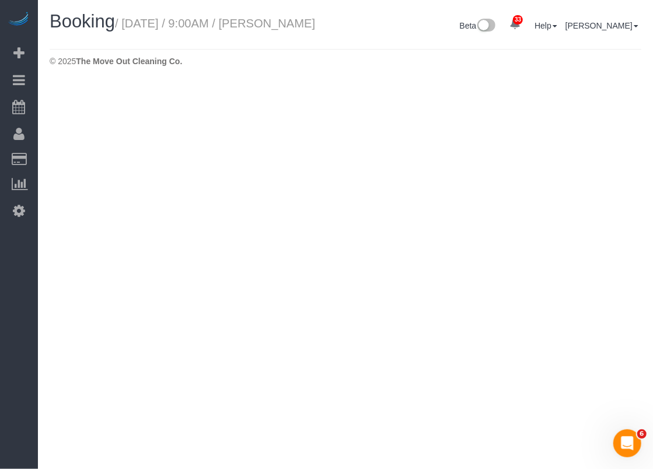
select select "[GEOGRAPHIC_DATA]"
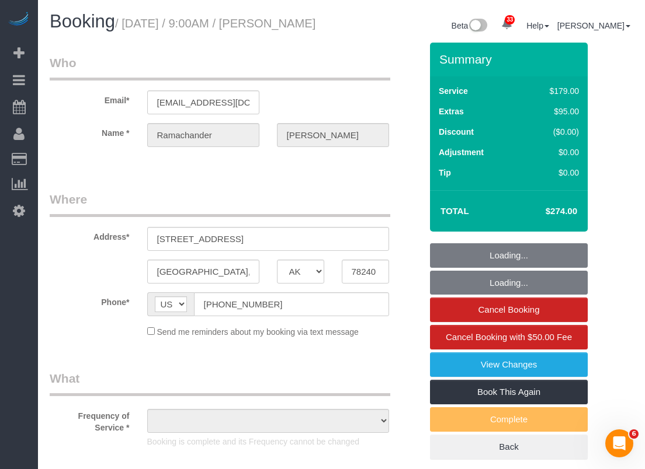
select select "object:16258"
select select "string:fspay-7bce766d-2333-43d6-9520-8b71dcf24fc1"
select select "object:16347"
select select "3"
click at [276, 316] on input "[PHONE_NUMBER]" at bounding box center [291, 305] width 195 height 24
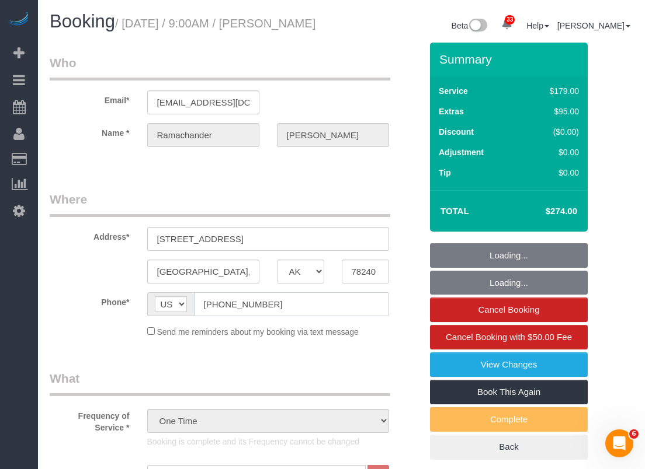
click at [279, 316] on input "[PHONE_NUMBER]" at bounding box center [291, 305] width 195 height 24
click at [280, 316] on input "[PHONE_NUMBER]" at bounding box center [291, 305] width 195 height 24
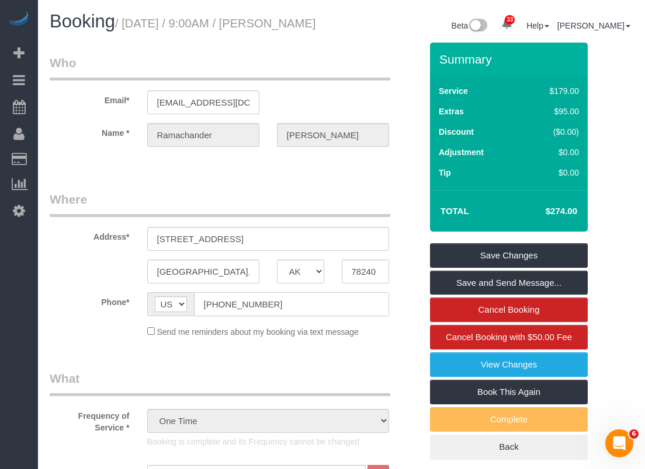
drag, startPoint x: 285, startPoint y: 318, endPoint x: 154, endPoint y: 314, distance: 130.9
click at [154, 312] on div "AF AL DZ AD AO AI AQ AG AR AM AW AU AT AZ BS BH BD BB BY BE BZ BJ BM BT BO BA B…" at bounding box center [268, 305] width 242 height 24
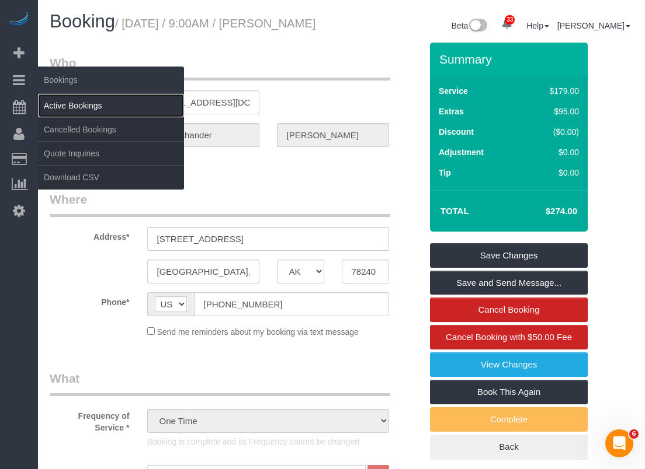
click at [43, 98] on link "Active Bookings" at bounding box center [111, 105] width 146 height 23
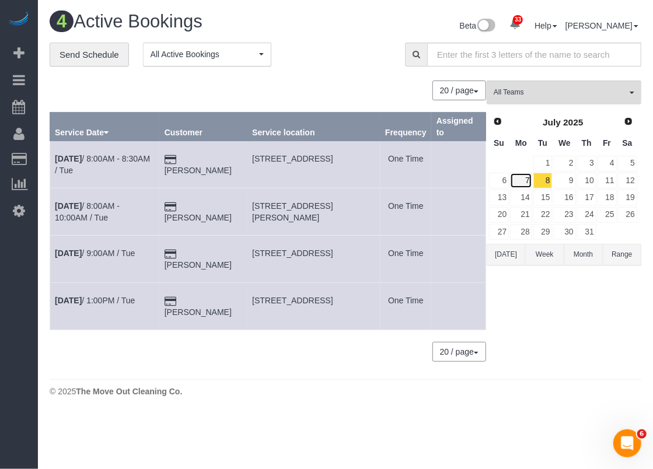
click at [527, 179] on link "7" at bounding box center [521, 181] width 22 height 16
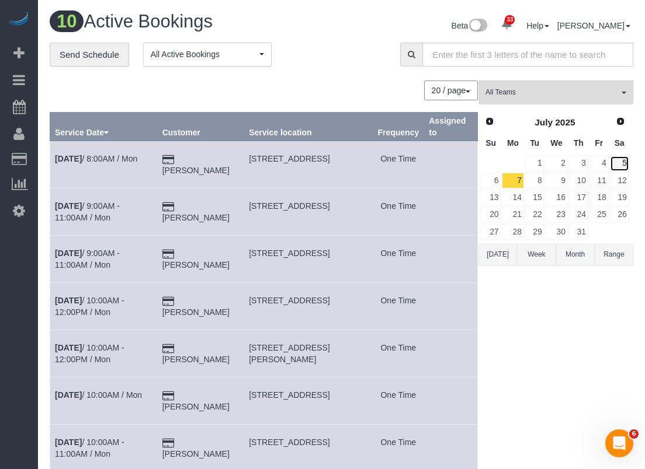
click at [619, 161] on link "5" at bounding box center [619, 164] width 19 height 16
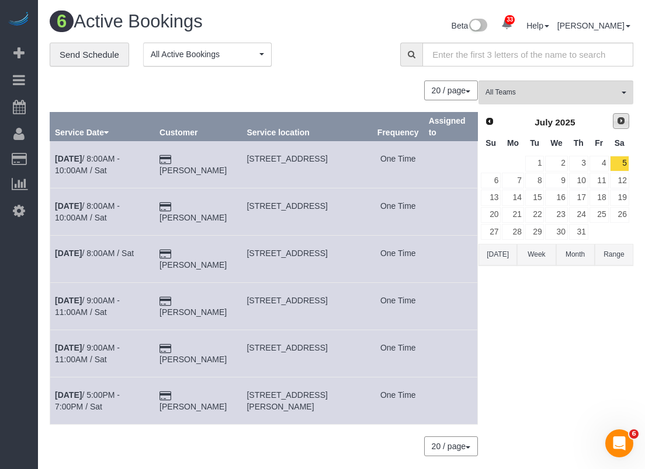
click at [620, 119] on span "Next" at bounding box center [620, 120] width 9 height 9
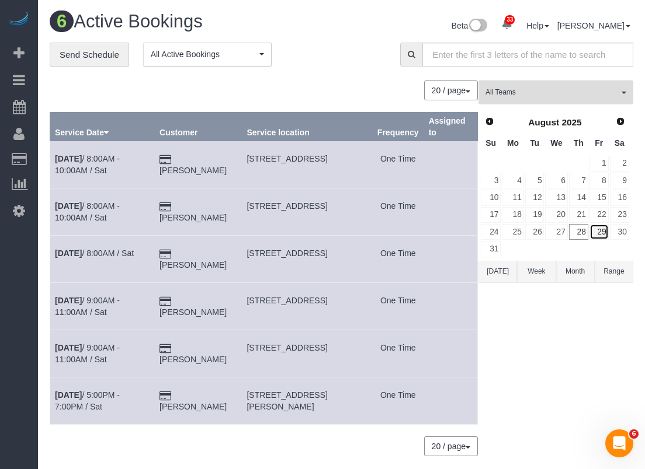
click at [593, 230] on link "29" at bounding box center [598, 232] width 19 height 16
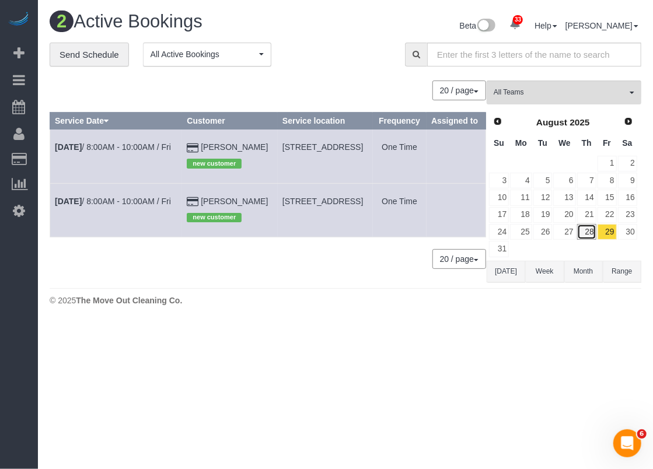
click at [584, 228] on link "28" at bounding box center [587, 232] width 19 height 16
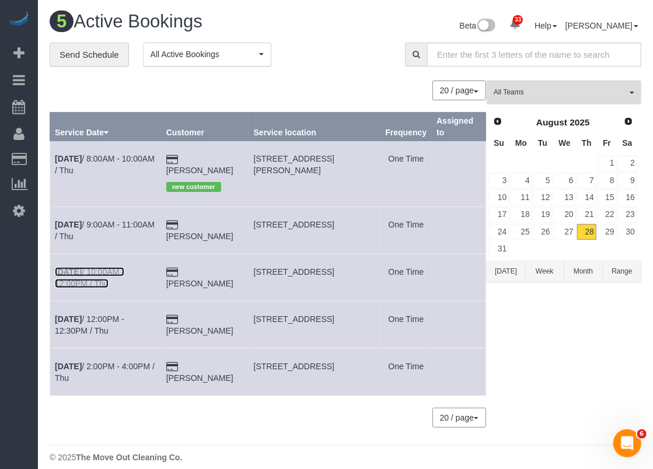
click at [124, 267] on link "[DATE] 10:00AM - 12:00PM / Thu" at bounding box center [89, 277] width 69 height 21
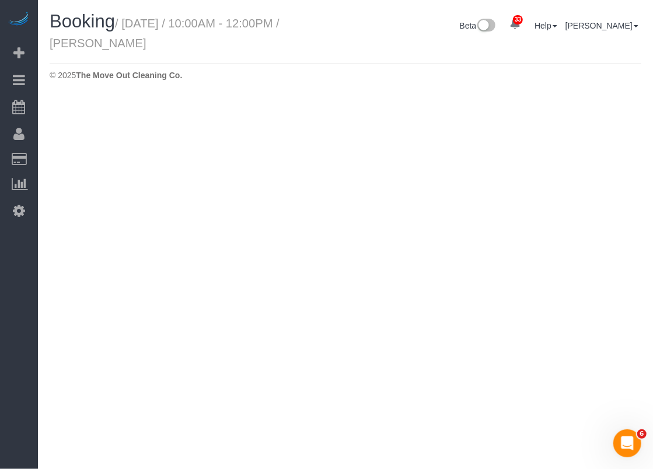
select select "[GEOGRAPHIC_DATA]"
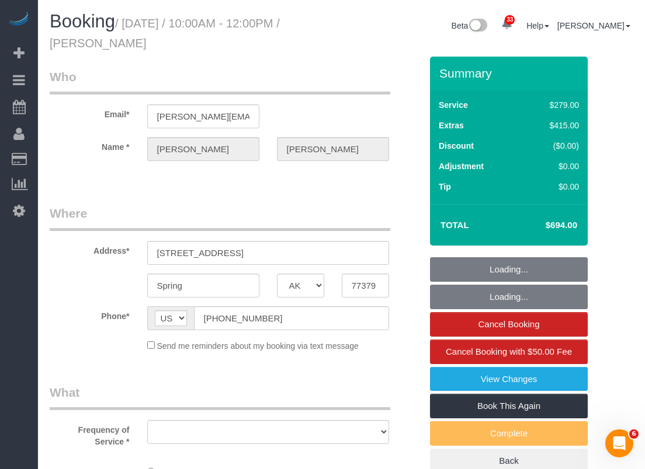
select select "object:17269"
select select "string:fspay-9a5639d5-3d60-412c-bd8a-26dc0dba096b"
select select "spot313"
select select "object:17347"
select select "3"
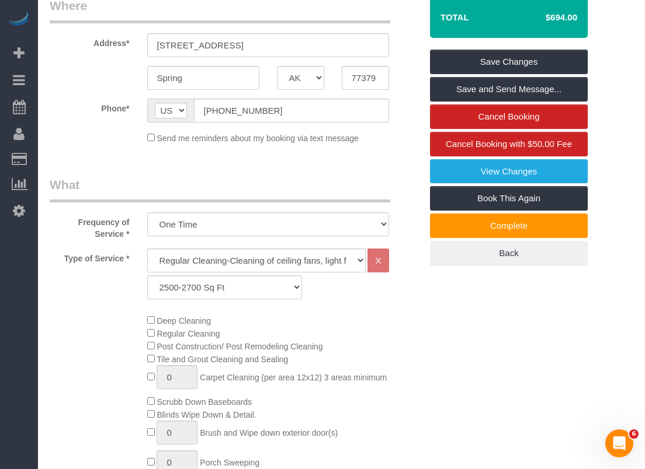
scroll to position [350, 0]
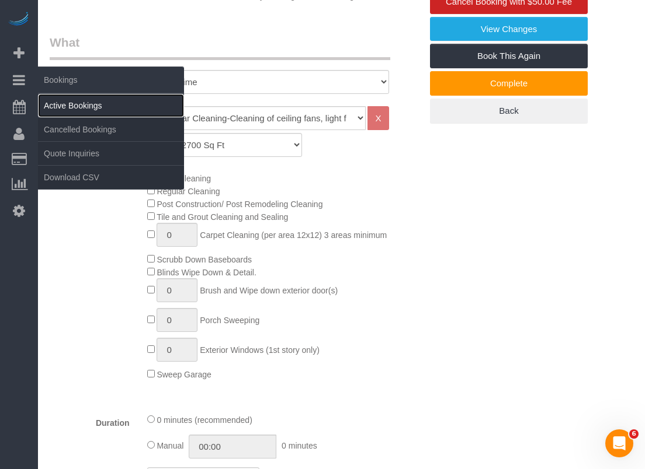
click at [47, 102] on link "Active Bookings" at bounding box center [111, 105] width 146 height 23
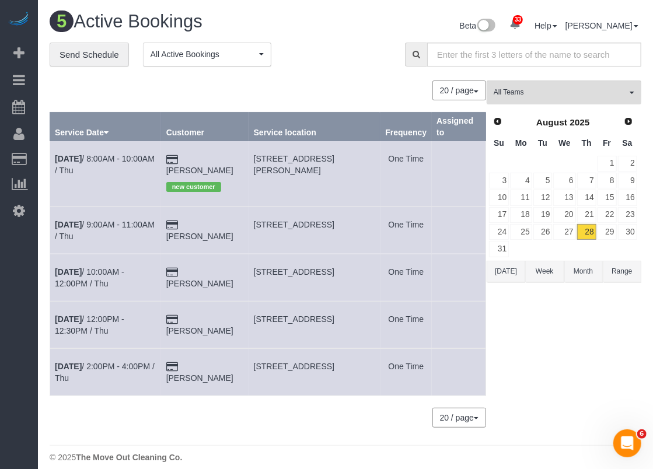
drag, startPoint x: 327, startPoint y: 275, endPoint x: 257, endPoint y: 259, distance: 72.0
click at [257, 259] on td "[STREET_ADDRESS]" at bounding box center [315, 277] width 132 height 47
copy span "[STREET_ADDRESS]"
click at [604, 229] on link "29" at bounding box center [607, 232] width 19 height 16
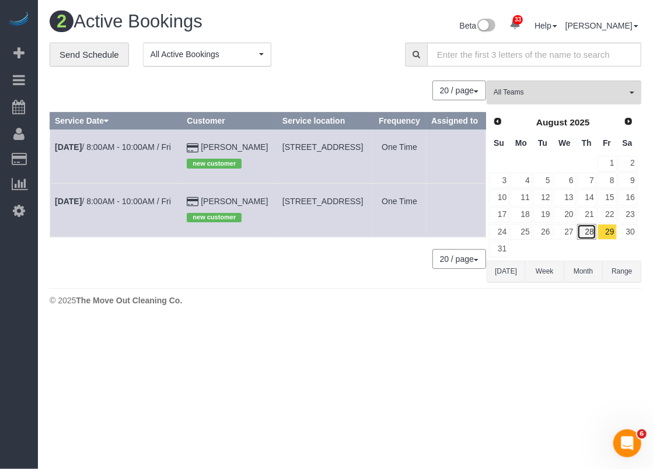
click at [589, 233] on link "28" at bounding box center [587, 232] width 19 height 16
